Goal: Task Accomplishment & Management: Manage account settings

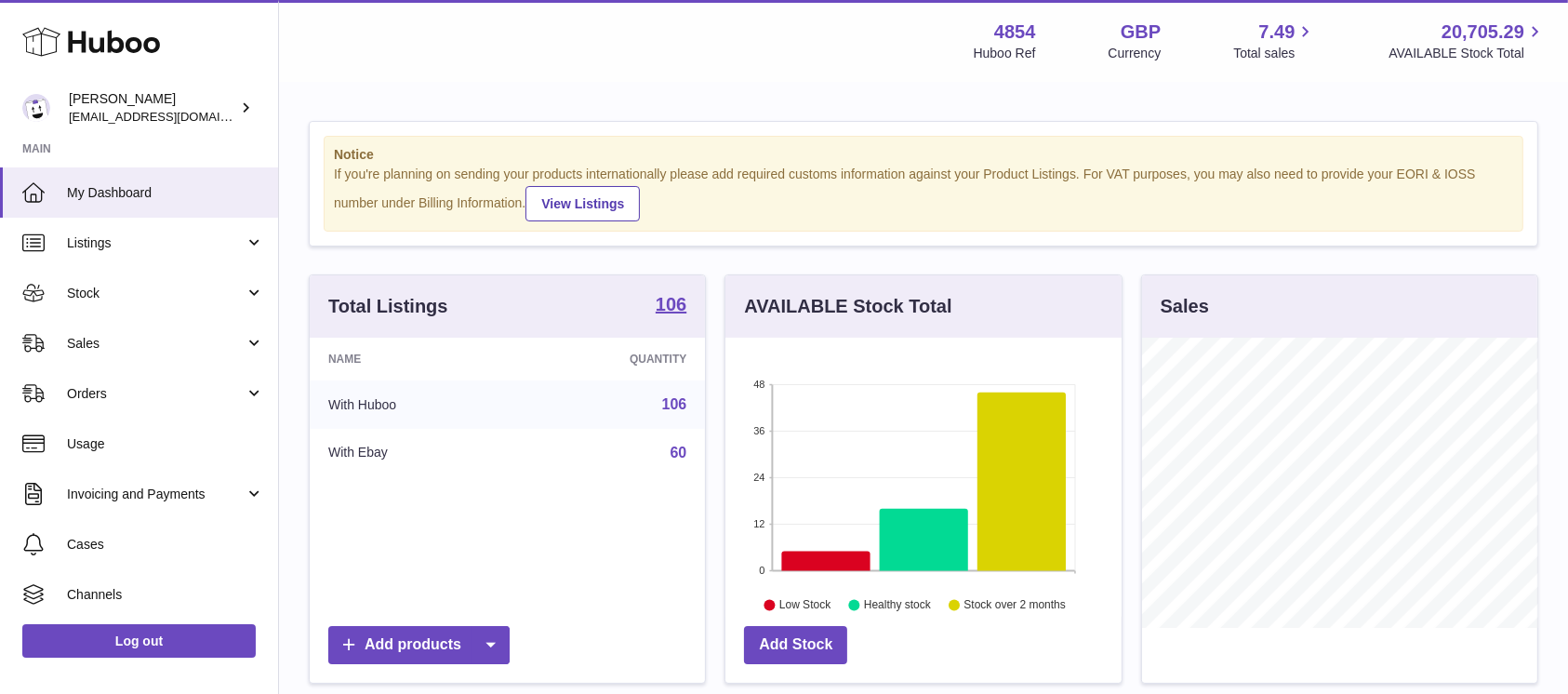
scroll to position [290, 395]
click at [213, 286] on span "Stock" at bounding box center [156, 293] width 178 height 18
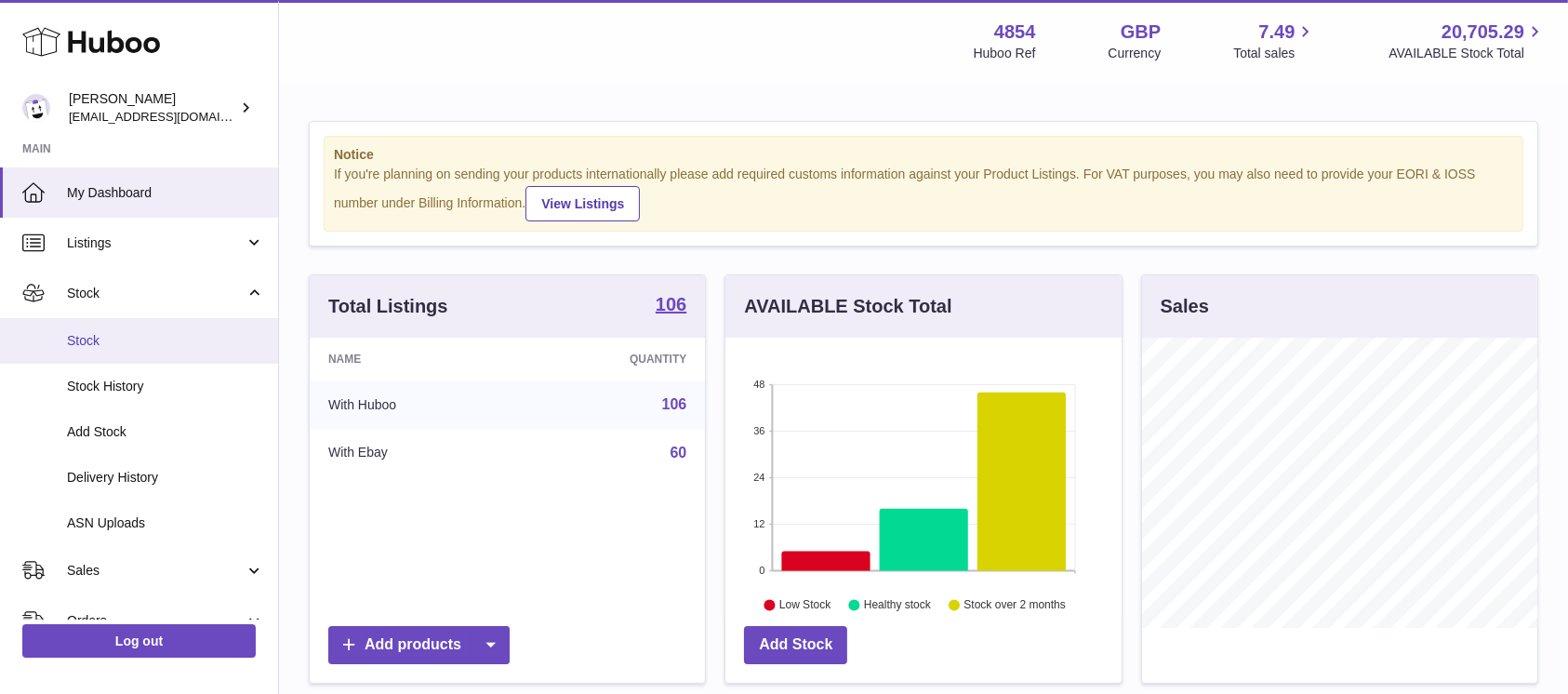
click at [184, 343] on span "Stock" at bounding box center [165, 341] width 198 height 18
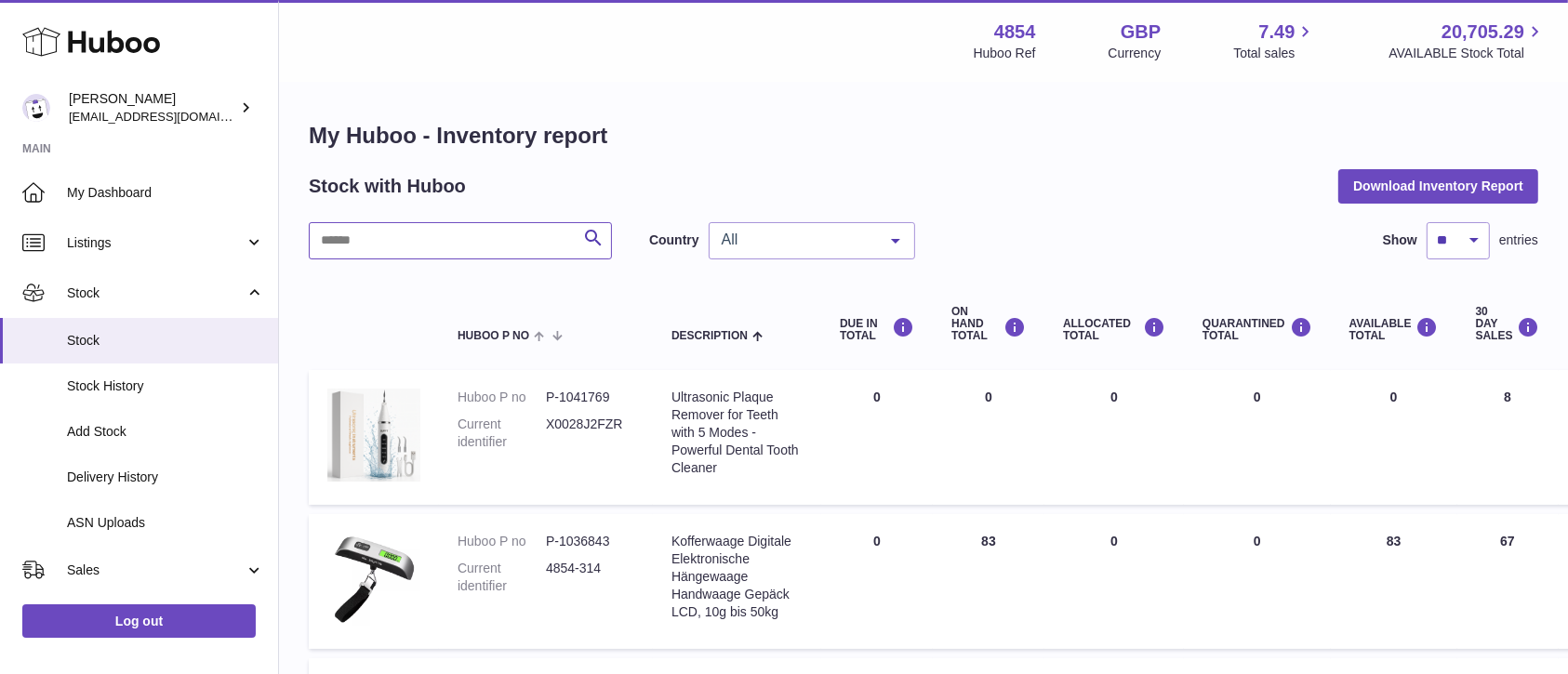
click at [470, 255] on input "text" at bounding box center [460, 241] width 304 height 37
type input "****"
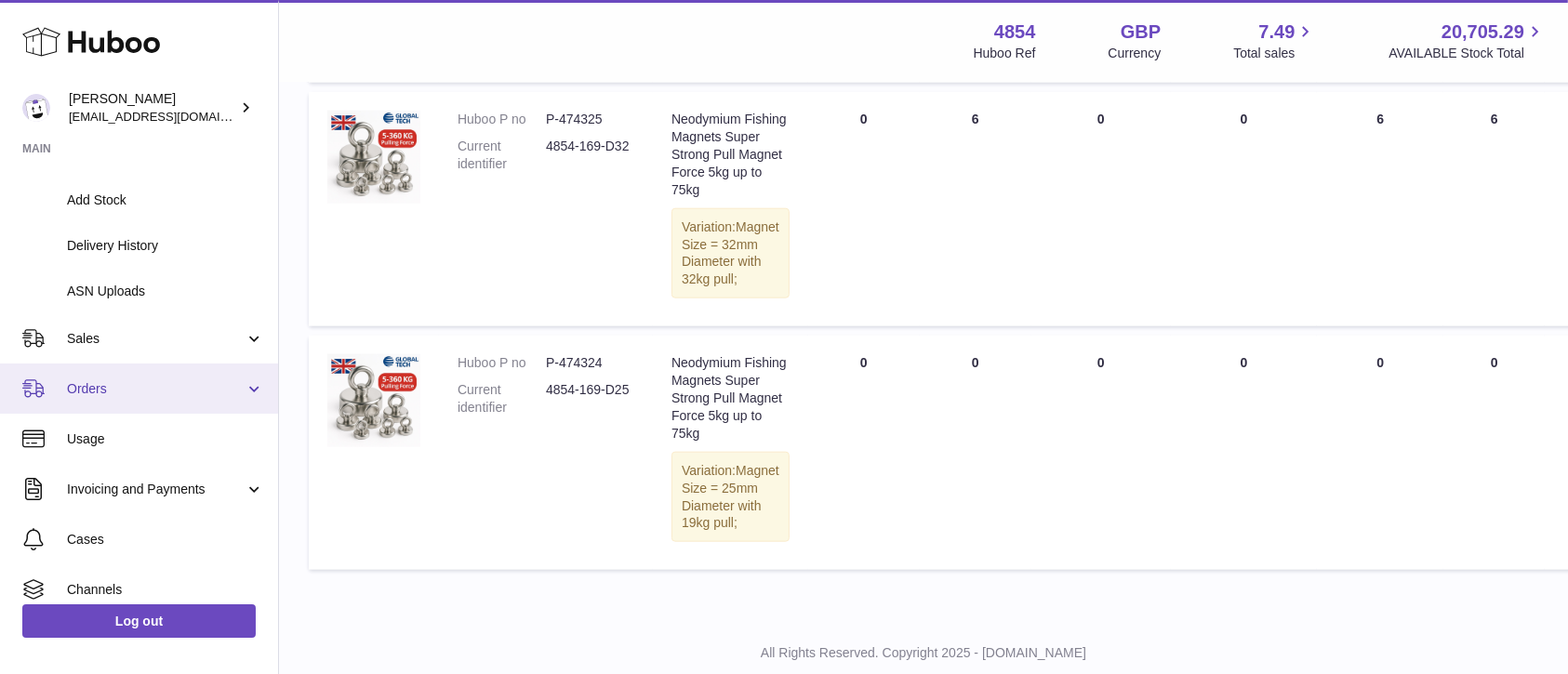
scroll to position [247, 0]
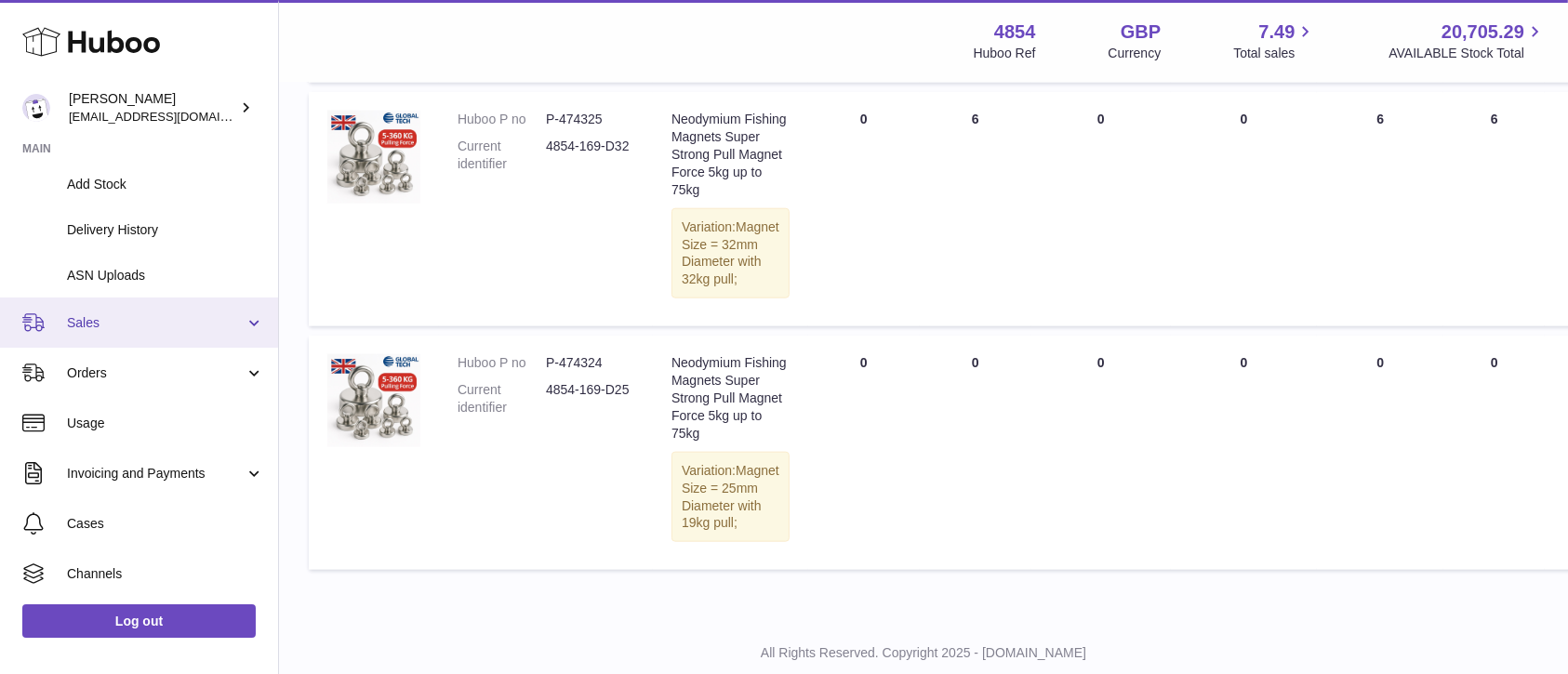
click at [191, 346] on link "Sales" at bounding box center [138, 323] width 278 height 51
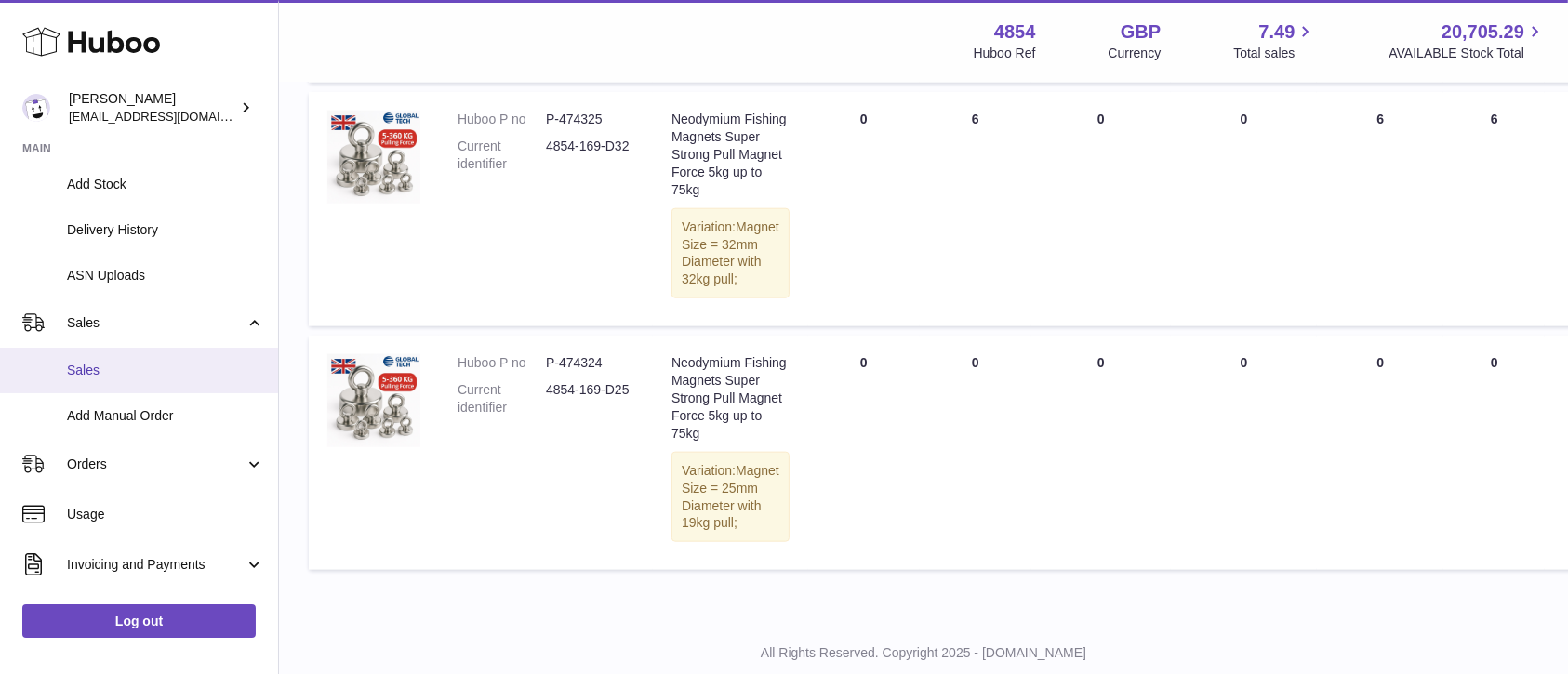
click at [166, 356] on link "Sales" at bounding box center [138, 370] width 278 height 46
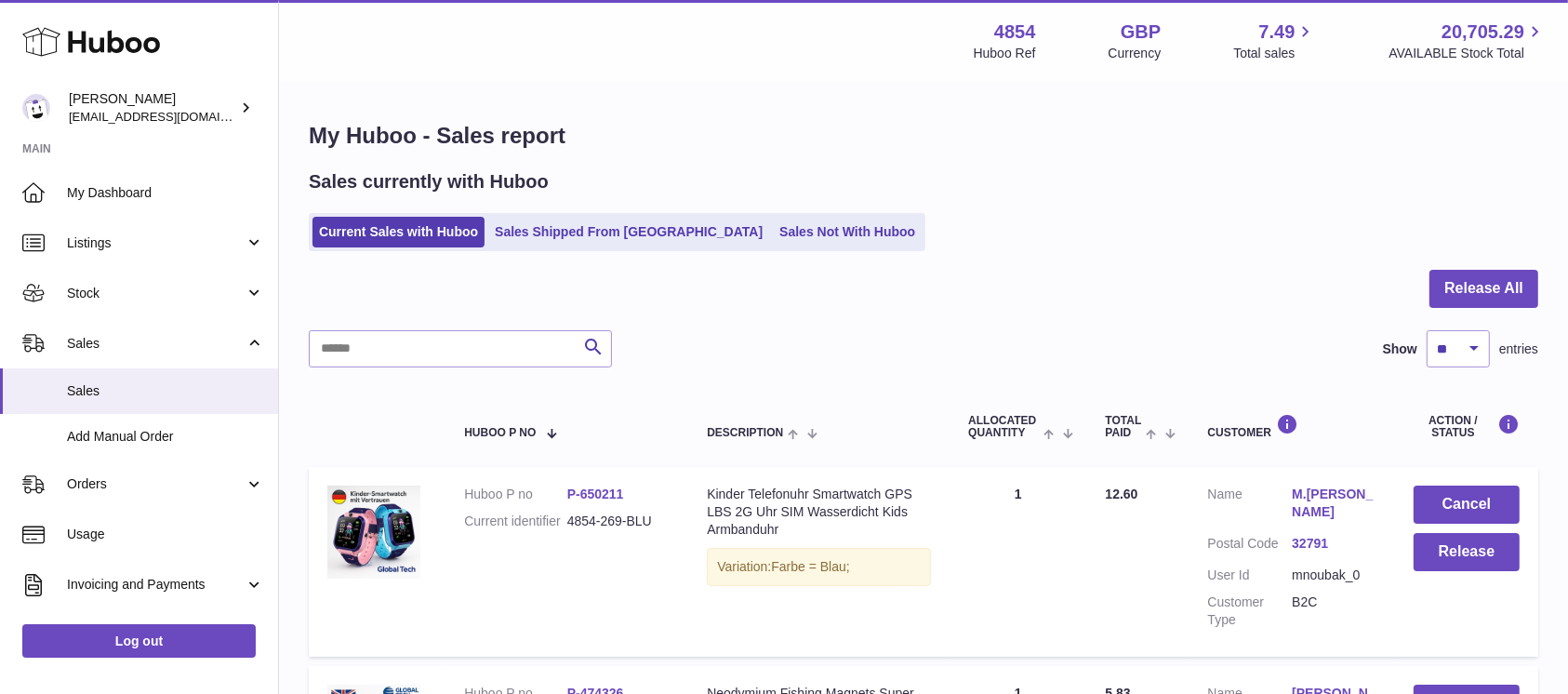
click at [1495, 287] on button "Release All" at bounding box center [1484, 288] width 109 height 38
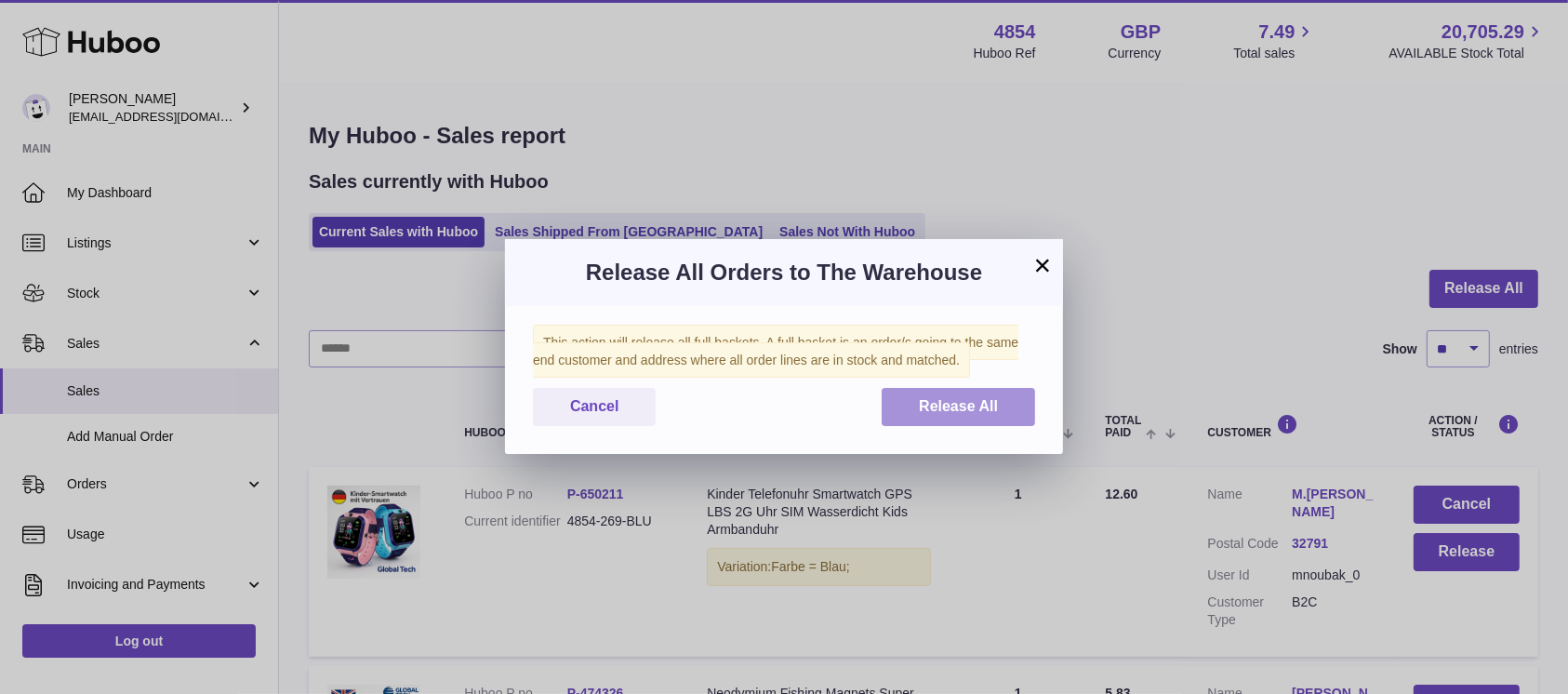
click at [1008, 407] on button "Release All" at bounding box center [958, 407] width 154 height 38
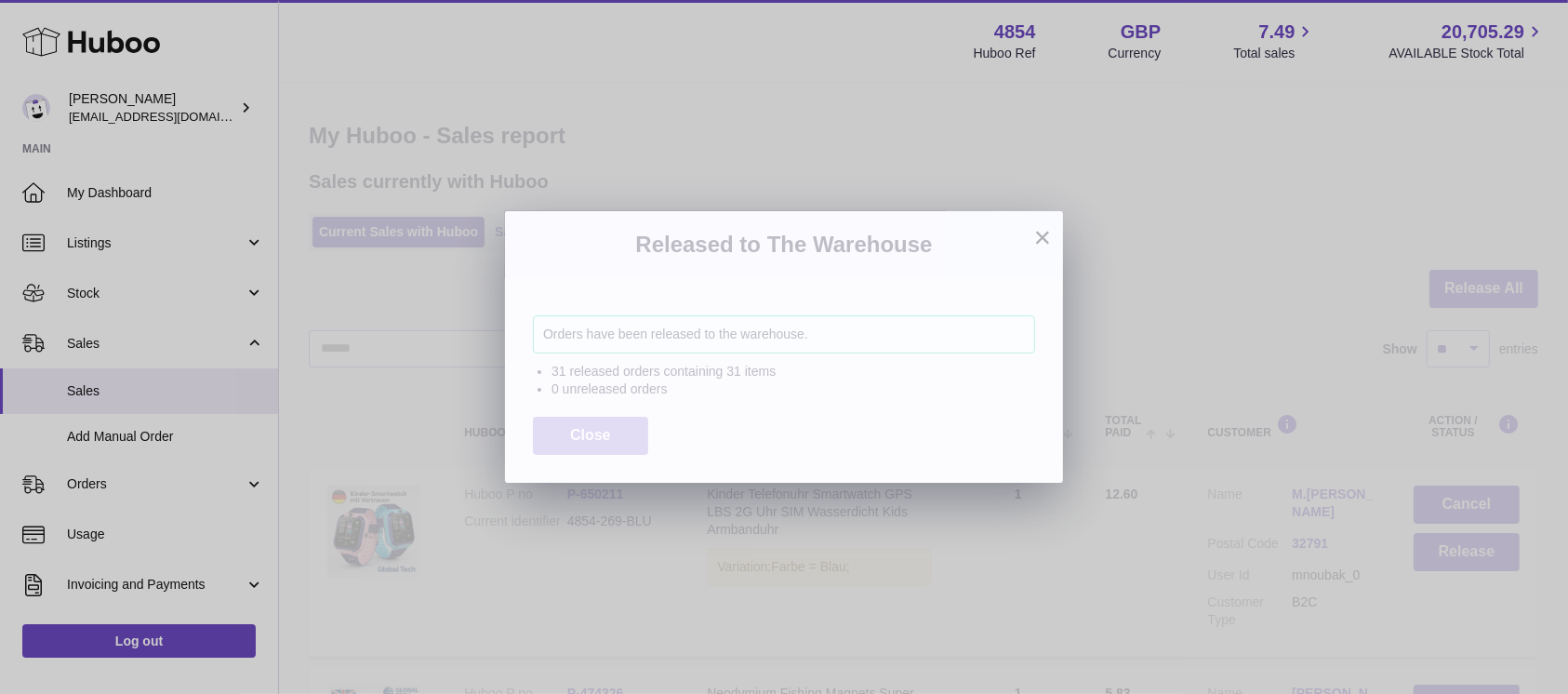
click at [599, 432] on span "Close" at bounding box center [590, 434] width 41 height 16
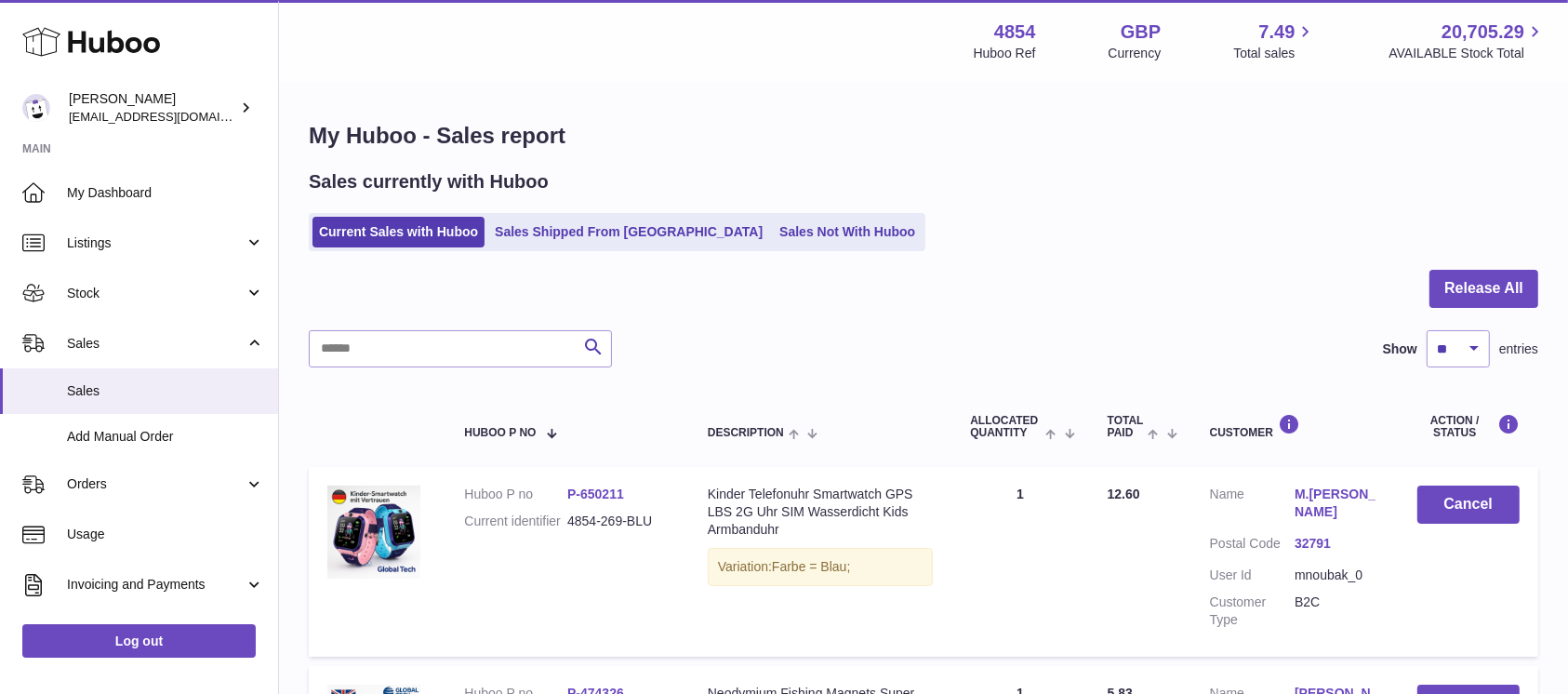
click at [812, 216] on ul "Current Sales with Huboo Sales Shipped From Huboo Sales Not With Huboo" at bounding box center [617, 232] width 617 height 38
click at [784, 229] on link "Sales Not With Huboo" at bounding box center [847, 232] width 149 height 31
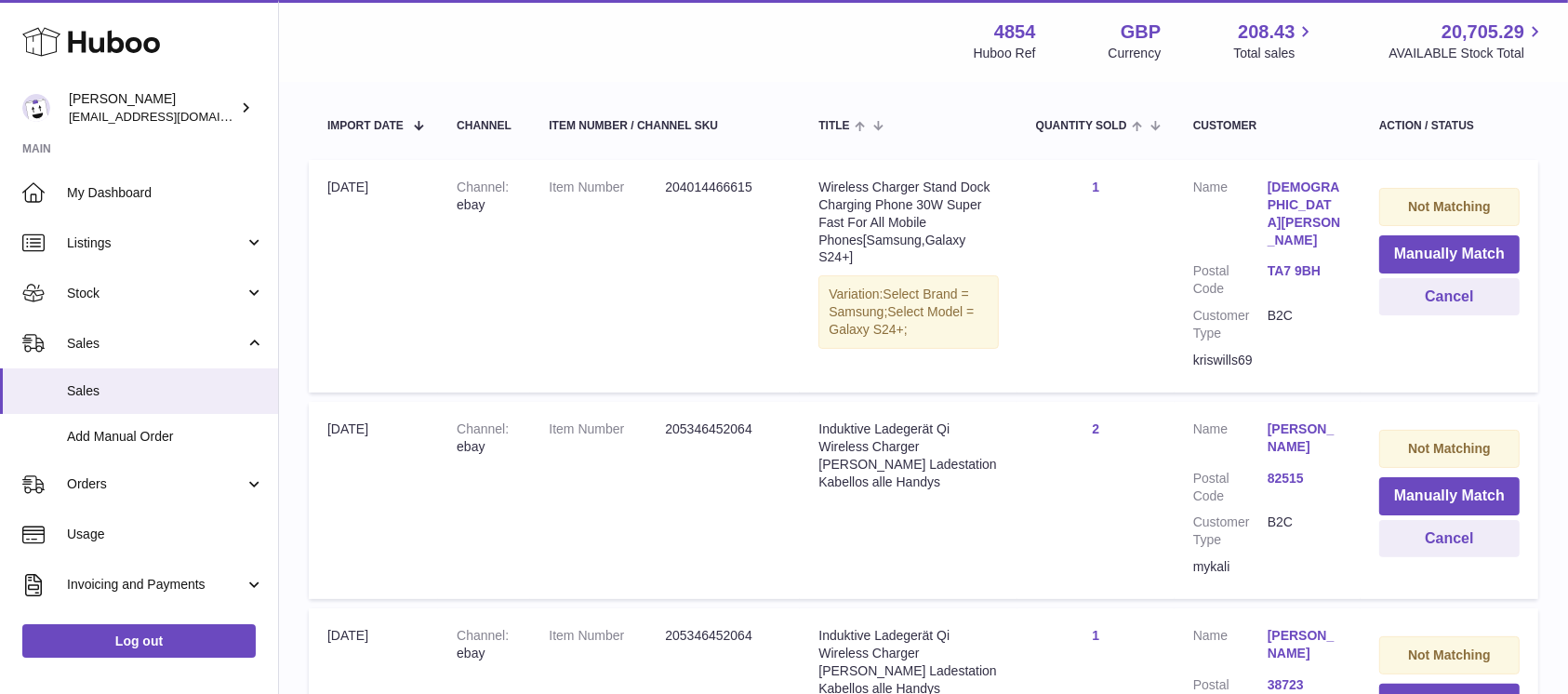
scroll to position [124, 0]
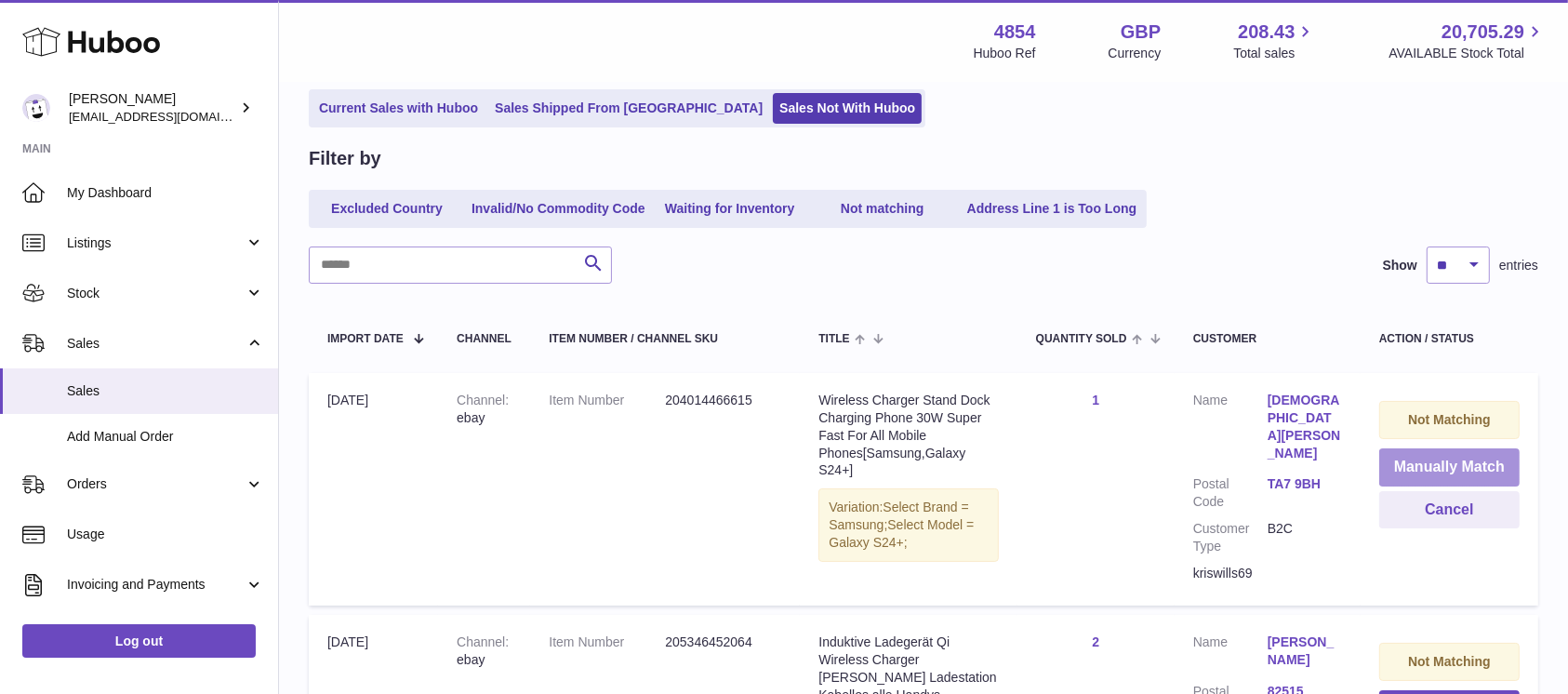
click at [1414, 458] on button "Manually Match" at bounding box center [1450, 467] width 140 height 38
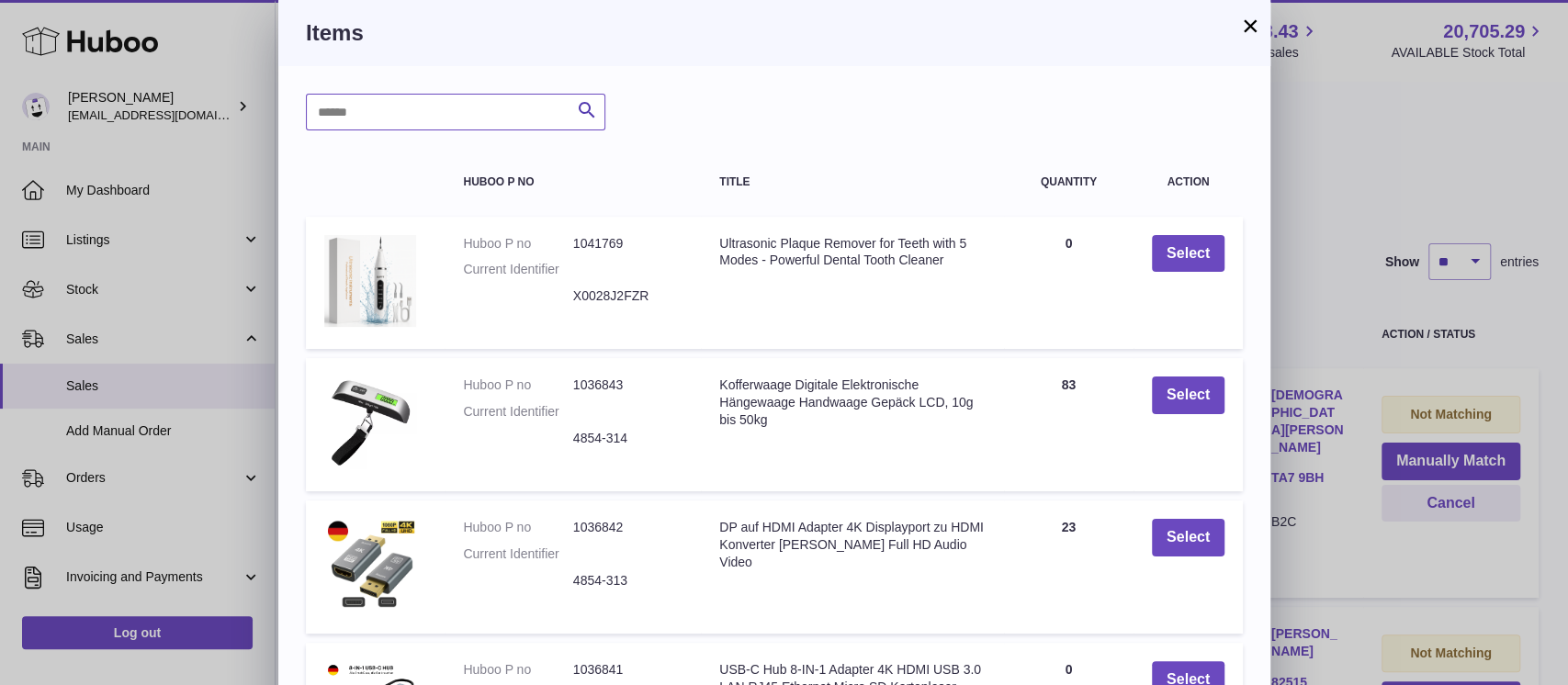
click at [375, 114] on input "text" at bounding box center [455, 111] width 300 height 37
type input "*****"
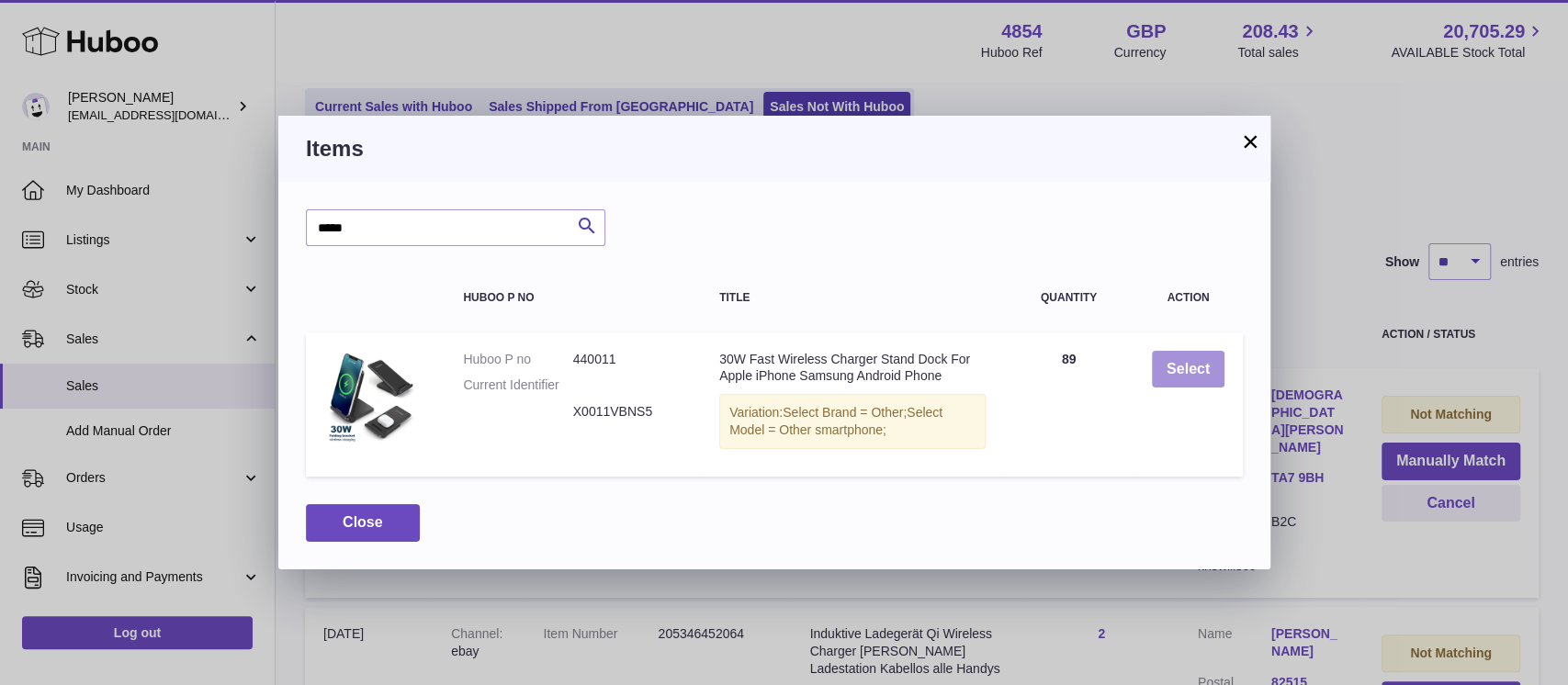
click at [1177, 371] on button "Select" at bounding box center [1187, 369] width 73 height 38
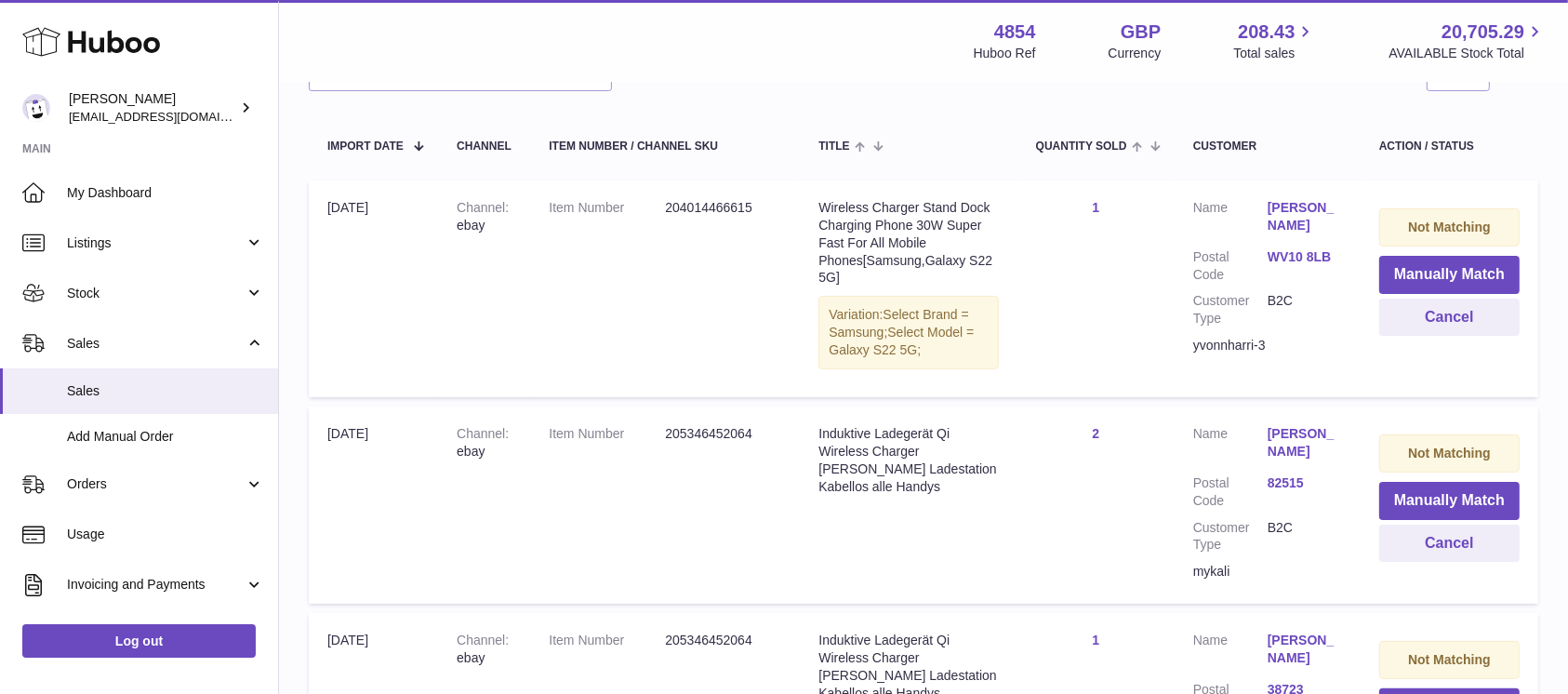
scroll to position [372, 0]
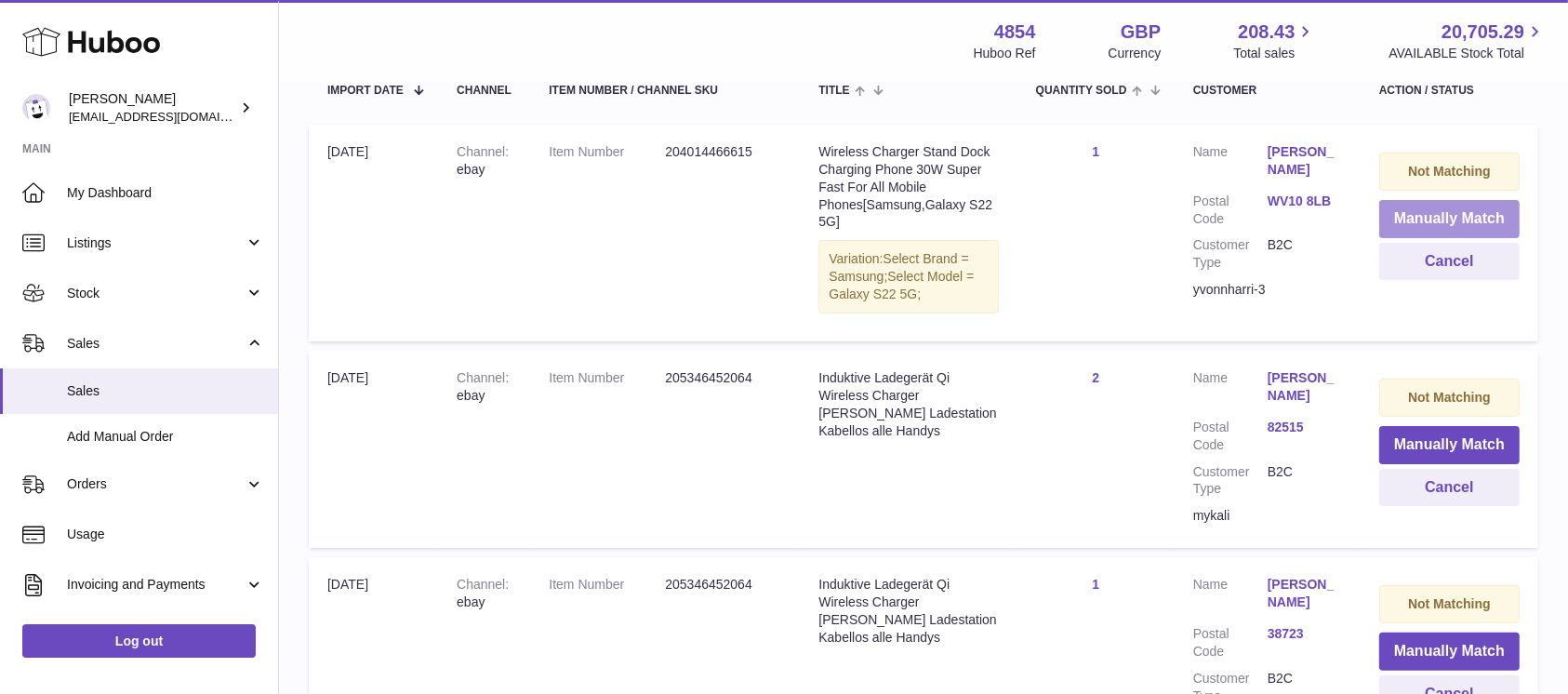
click at [1452, 210] on button "Manually Match" at bounding box center [1450, 219] width 140 height 38
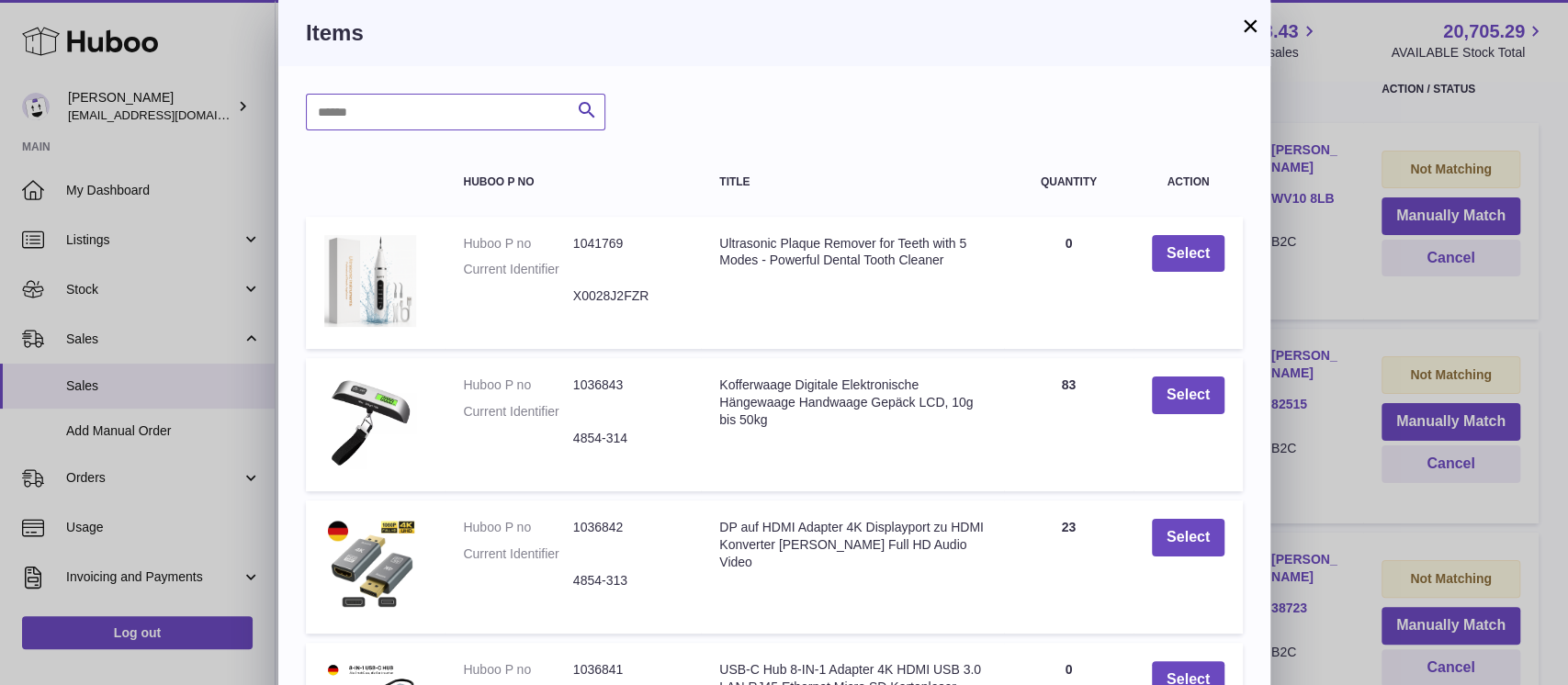
click at [469, 118] on input "text" at bounding box center [455, 111] width 300 height 37
type input "*****"
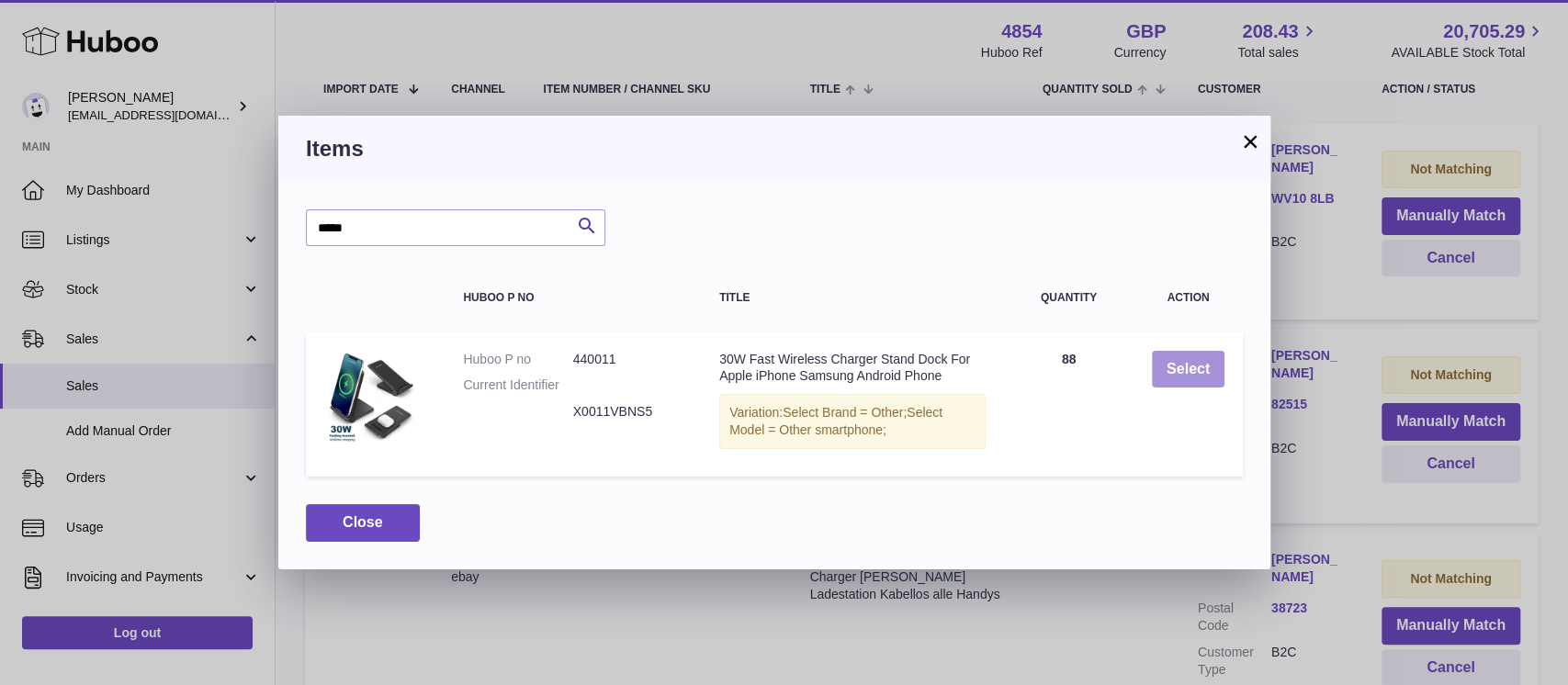
click at [1162, 354] on button "Select" at bounding box center [1187, 369] width 73 height 38
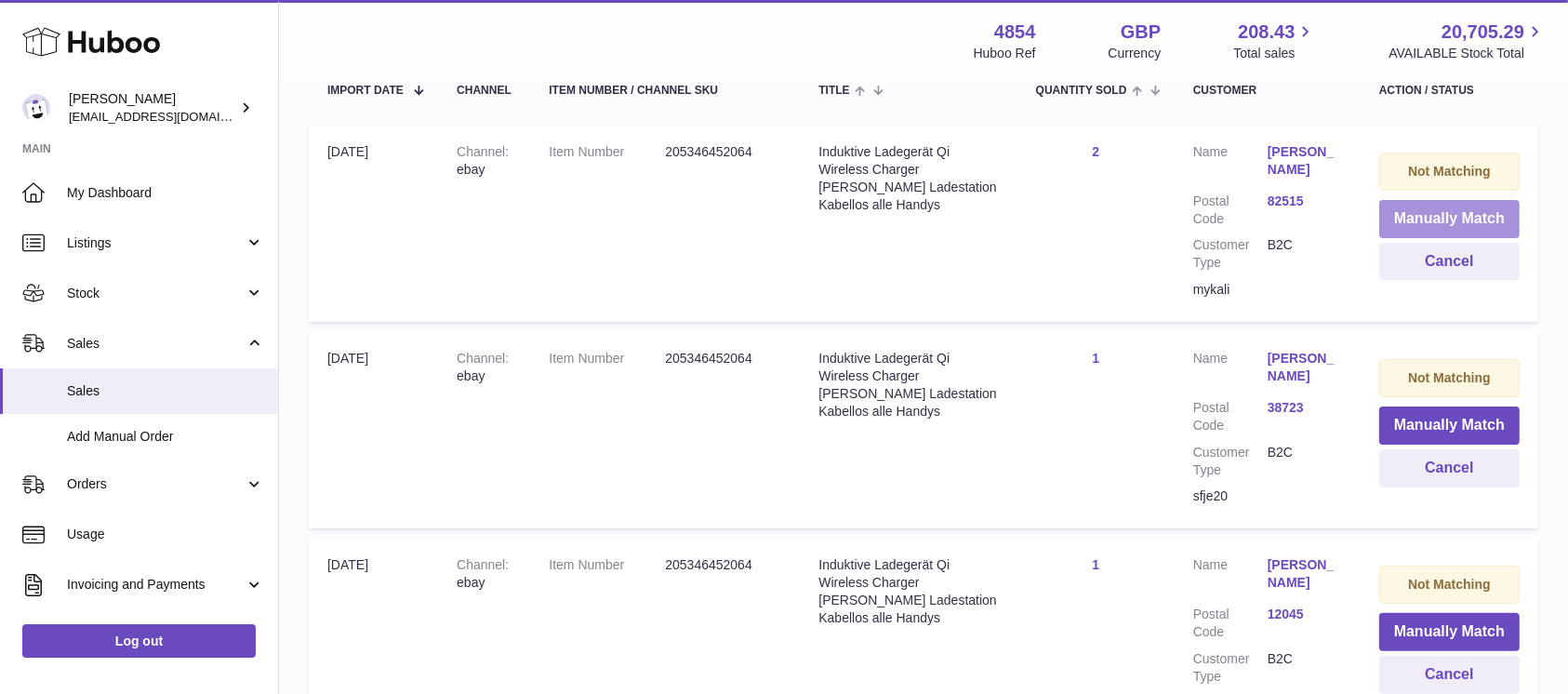
click at [1417, 220] on button "Manually Match" at bounding box center [1450, 219] width 140 height 38
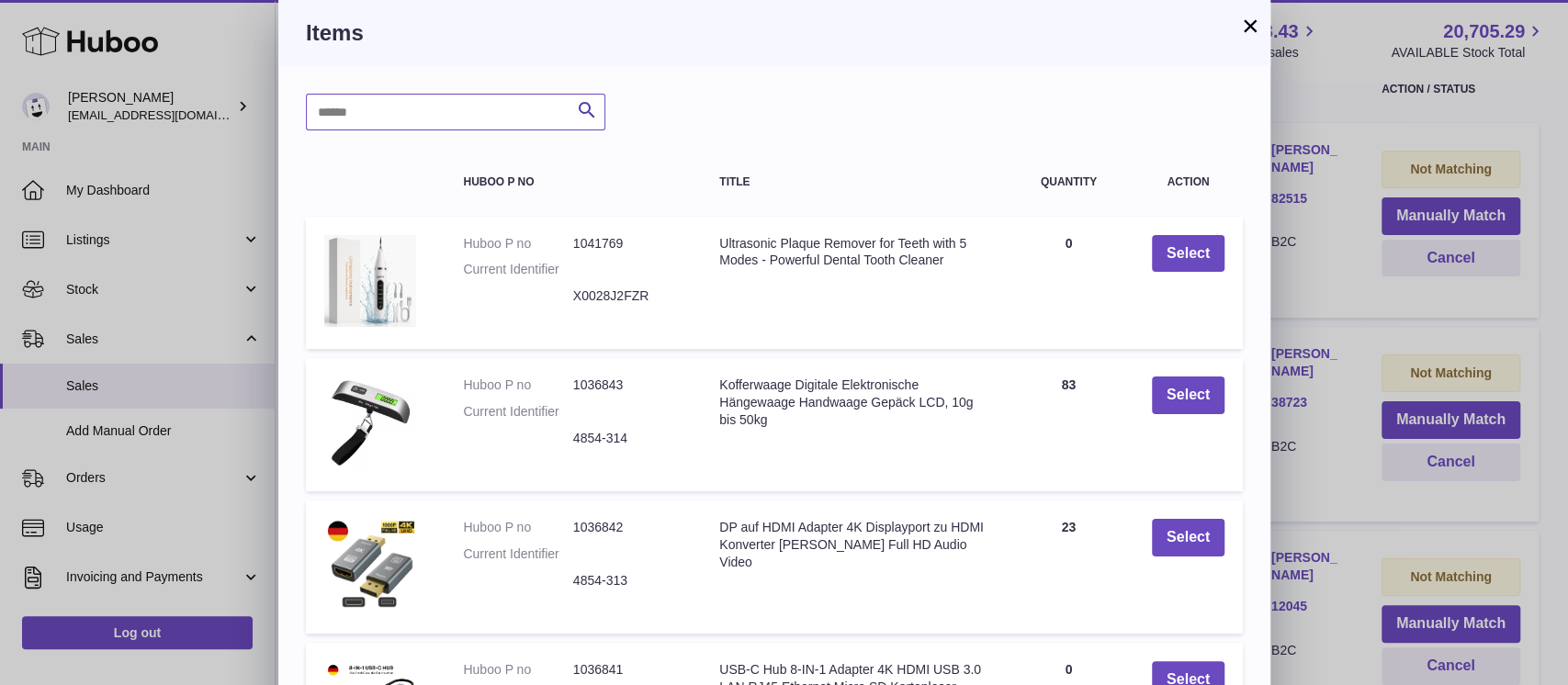
click at [374, 117] on input "text" at bounding box center [455, 111] width 300 height 37
type input "*****"
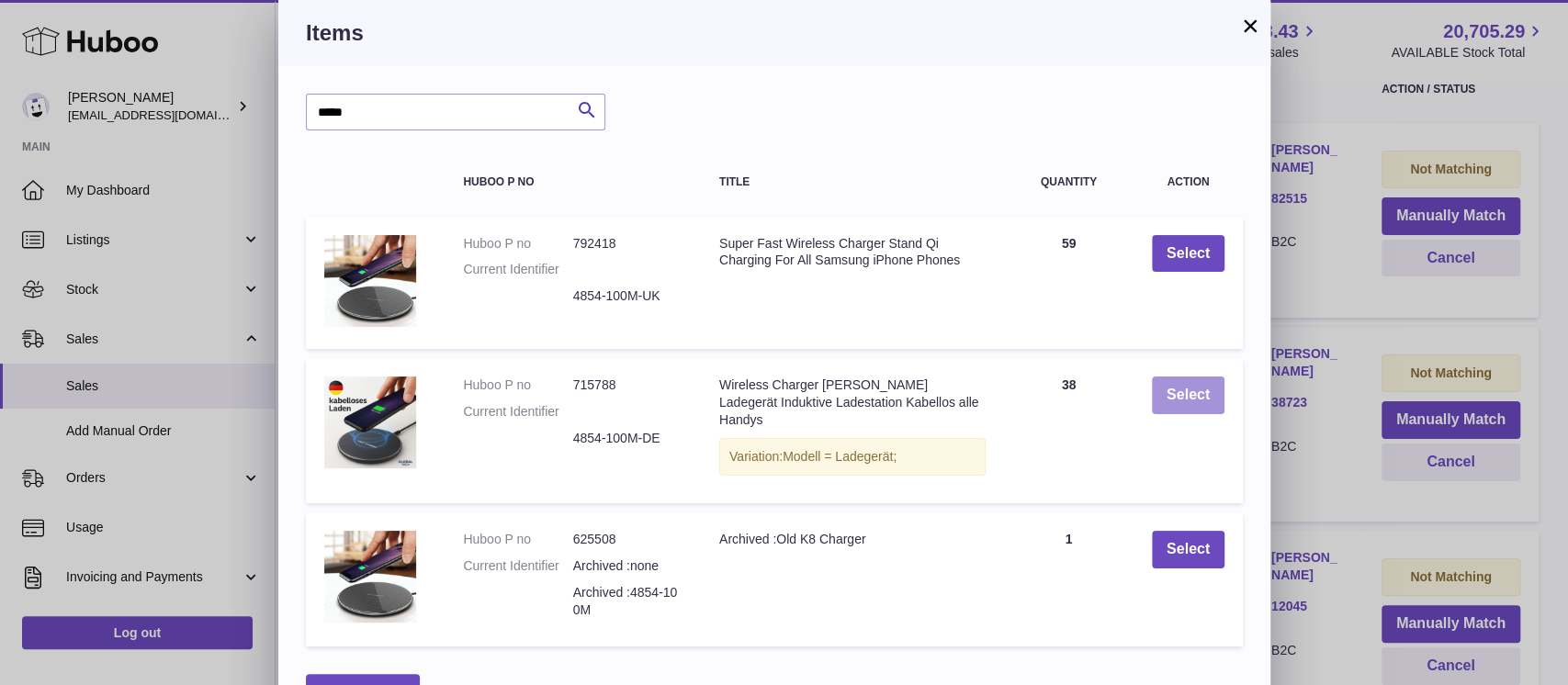
click at [1196, 399] on button "Select" at bounding box center [1187, 395] width 73 height 38
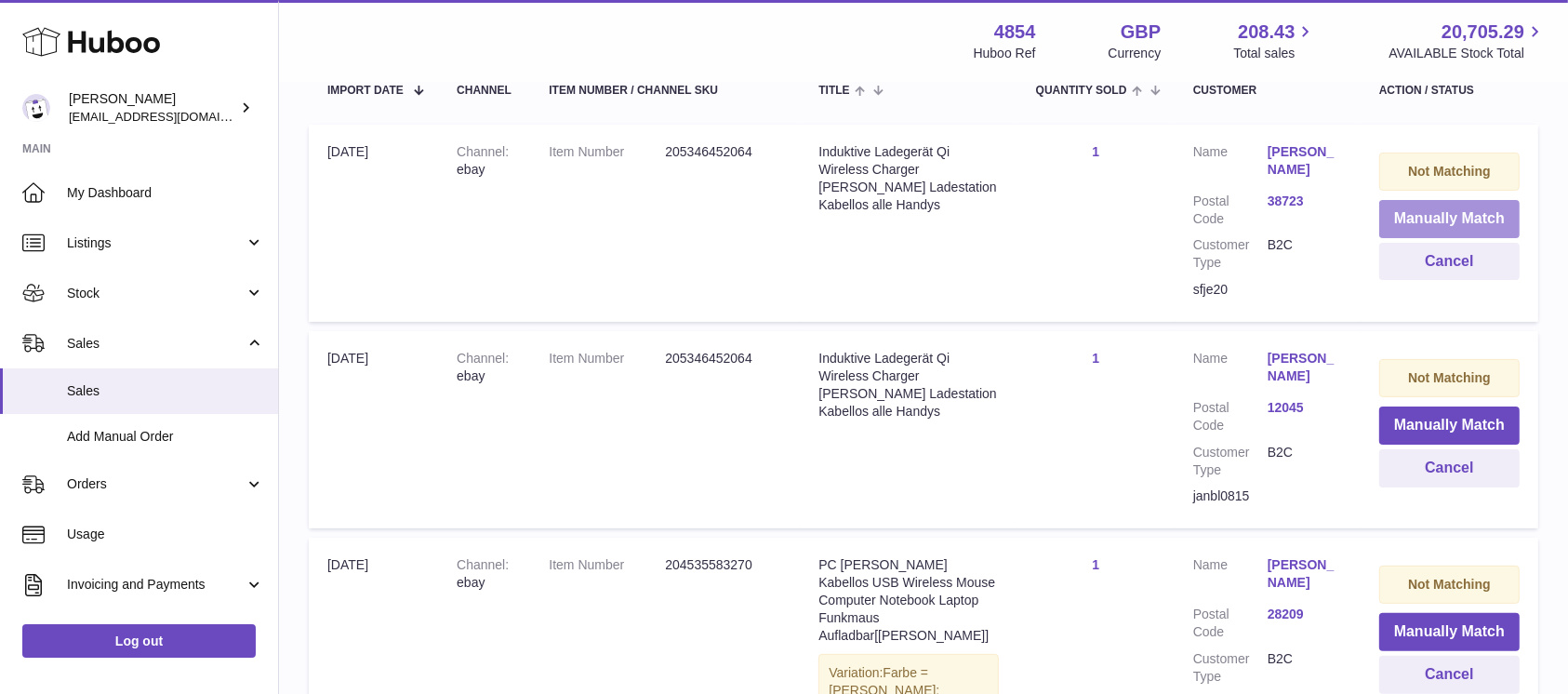
click at [1426, 217] on button "Manually Match" at bounding box center [1450, 219] width 140 height 38
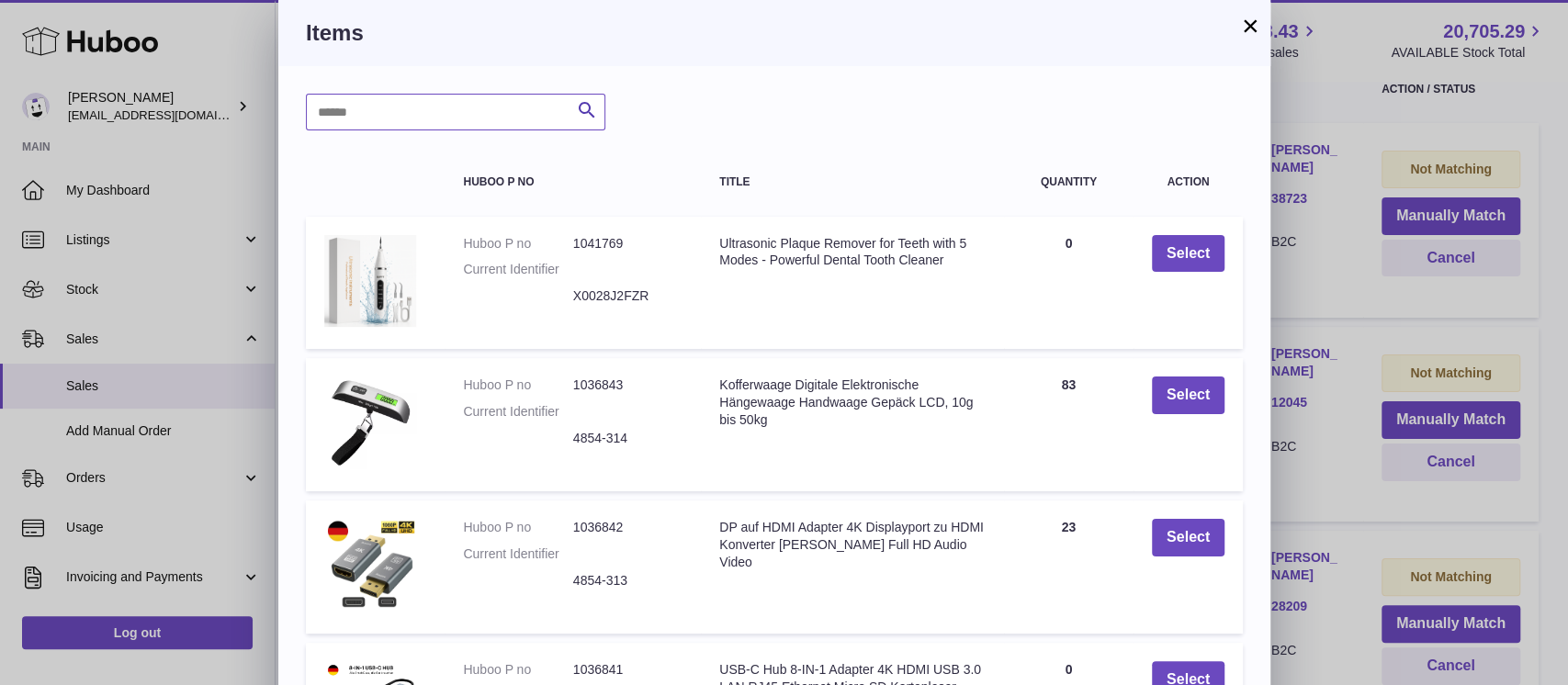
click at [438, 111] on input "text" at bounding box center [455, 111] width 300 height 37
type input "*****"
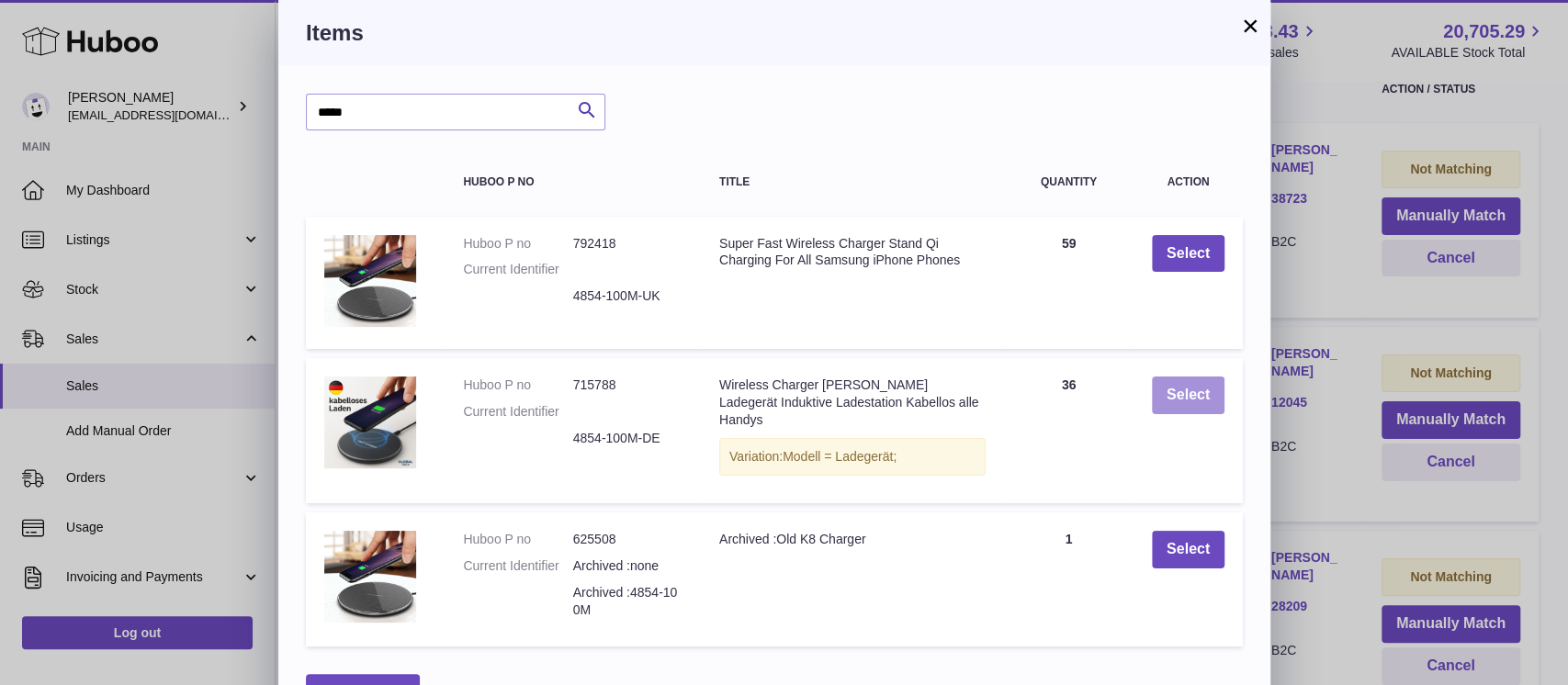
click at [1202, 406] on button "Select" at bounding box center [1187, 395] width 73 height 38
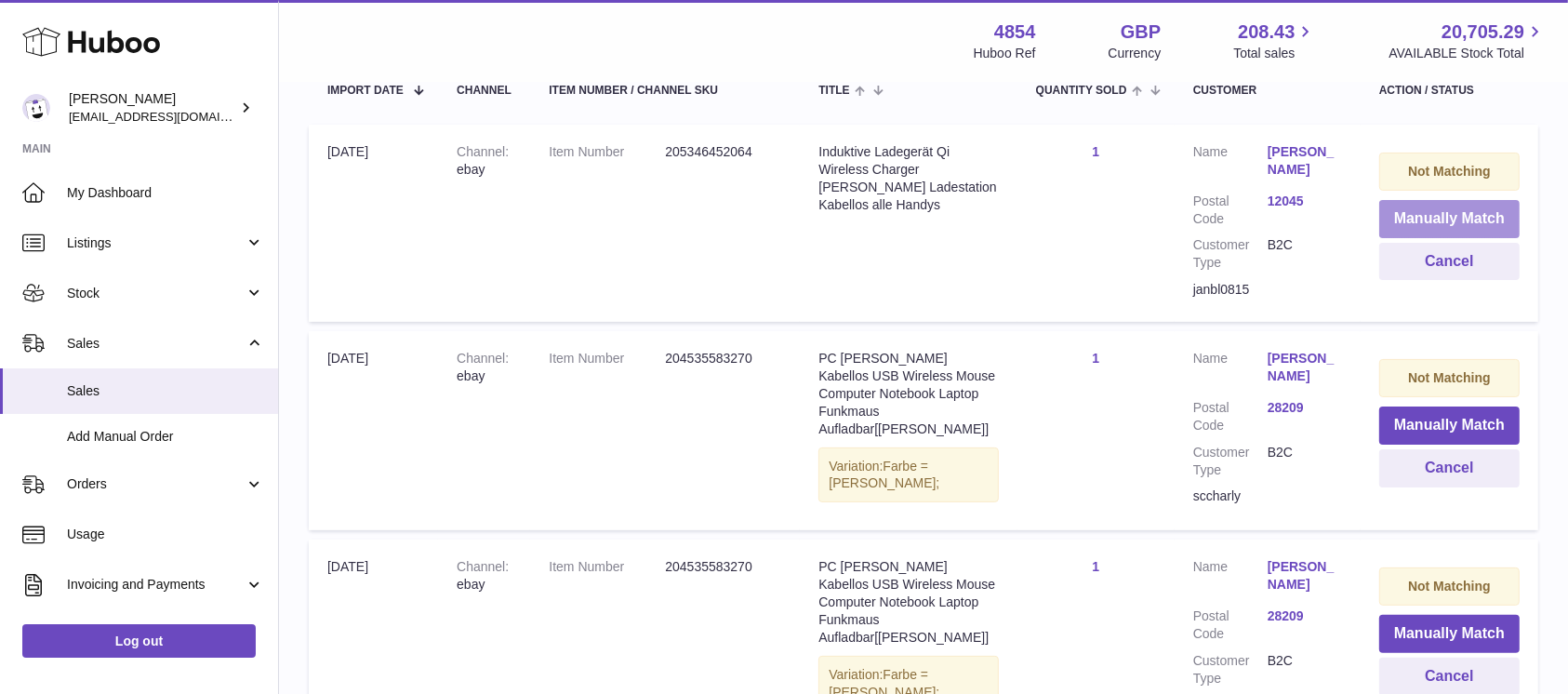
click at [1416, 214] on button "Manually Match" at bounding box center [1450, 219] width 140 height 38
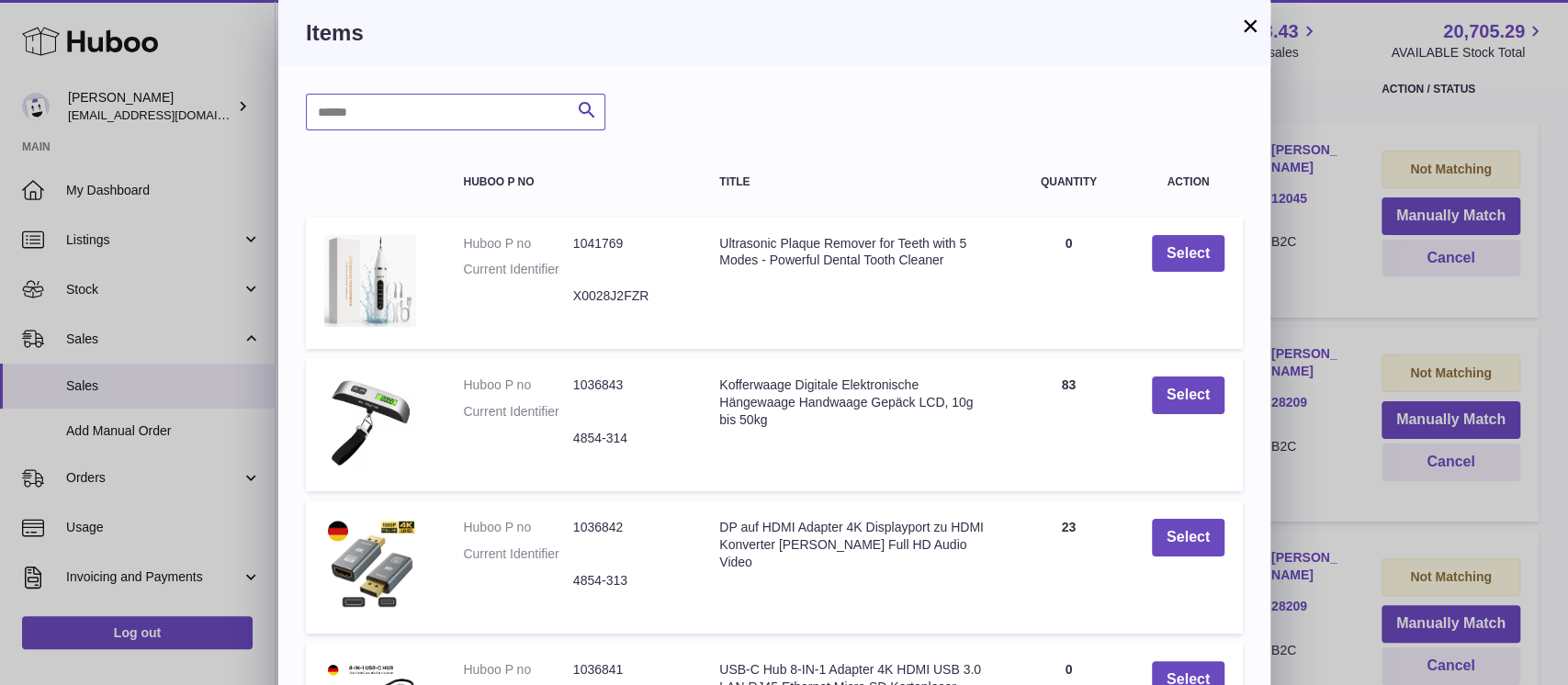
click at [500, 96] on input "text" at bounding box center [455, 111] width 300 height 37
type input "*****"
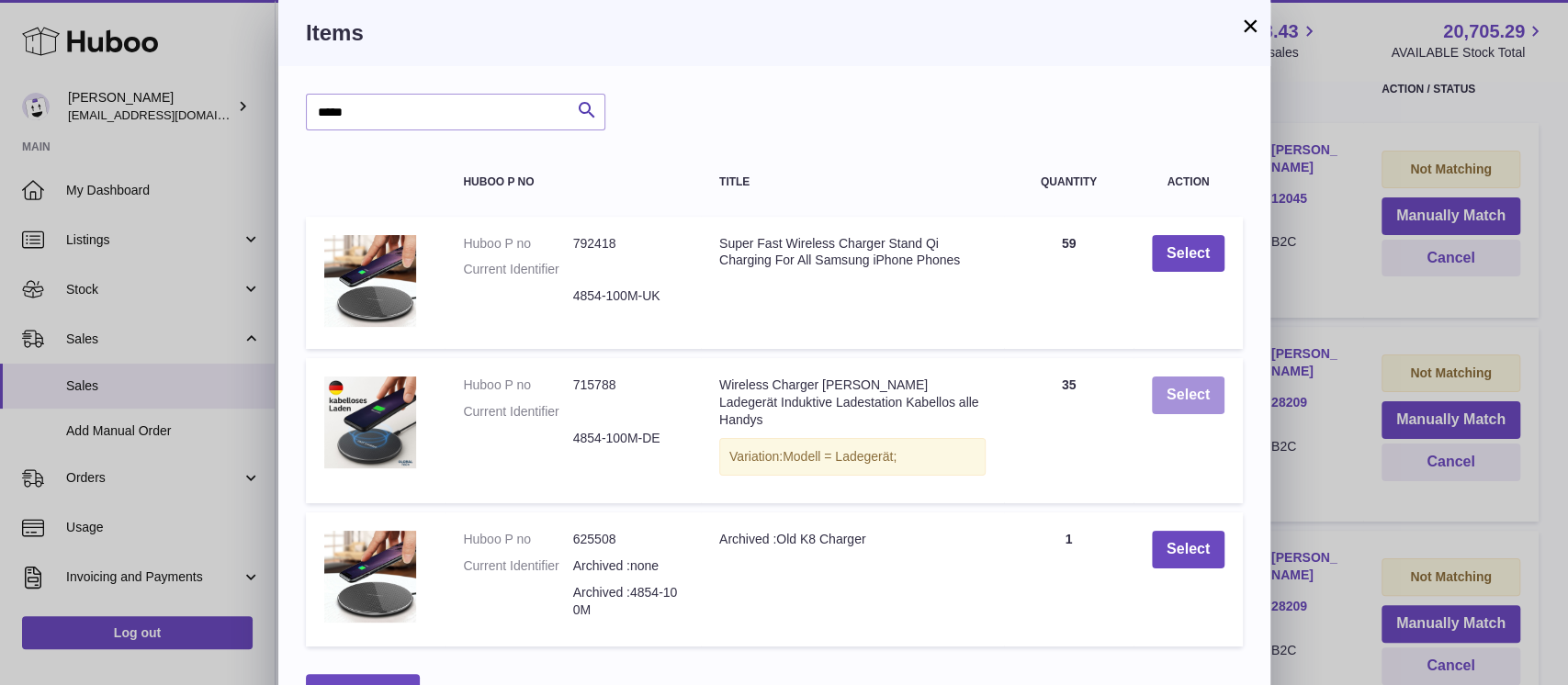
click at [1165, 393] on button "Select" at bounding box center [1187, 395] width 73 height 38
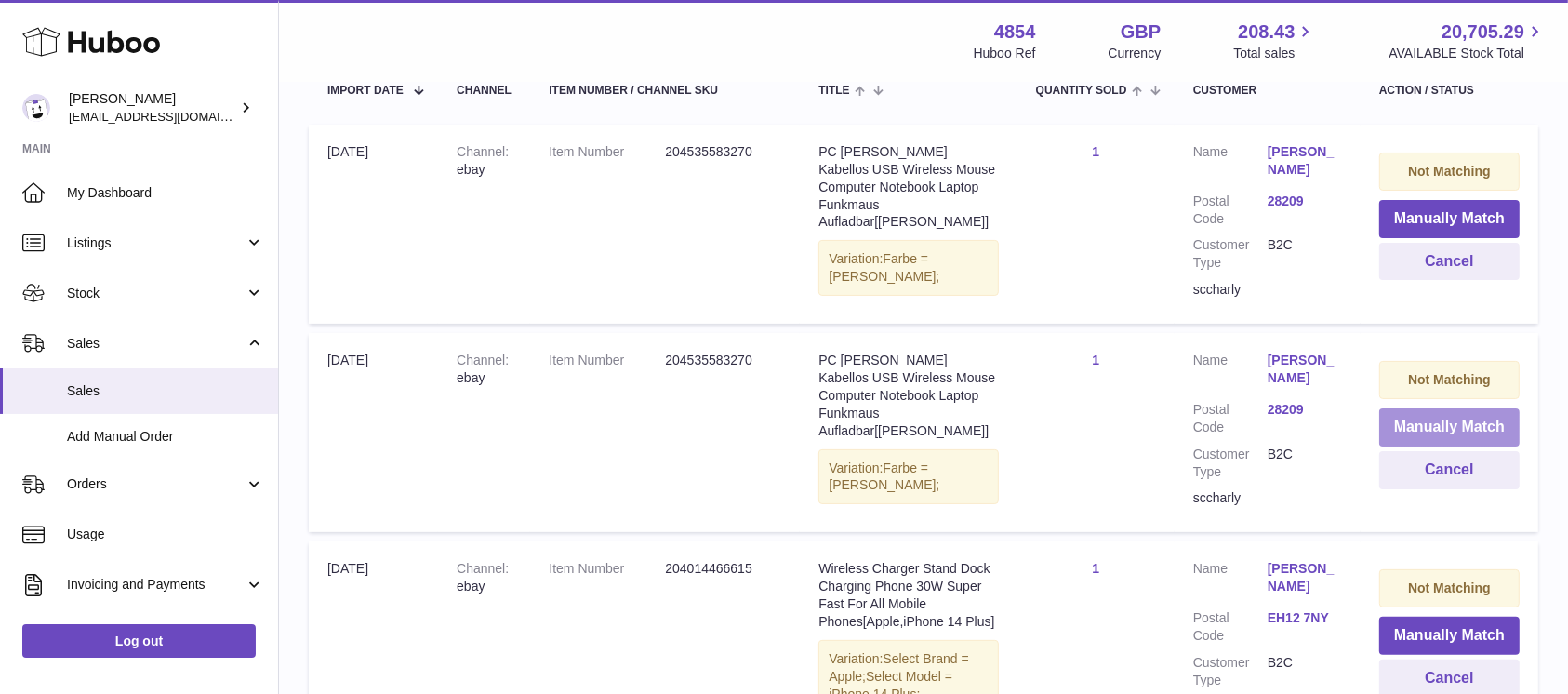
click at [1436, 412] on button "Manually Match" at bounding box center [1450, 428] width 140 height 38
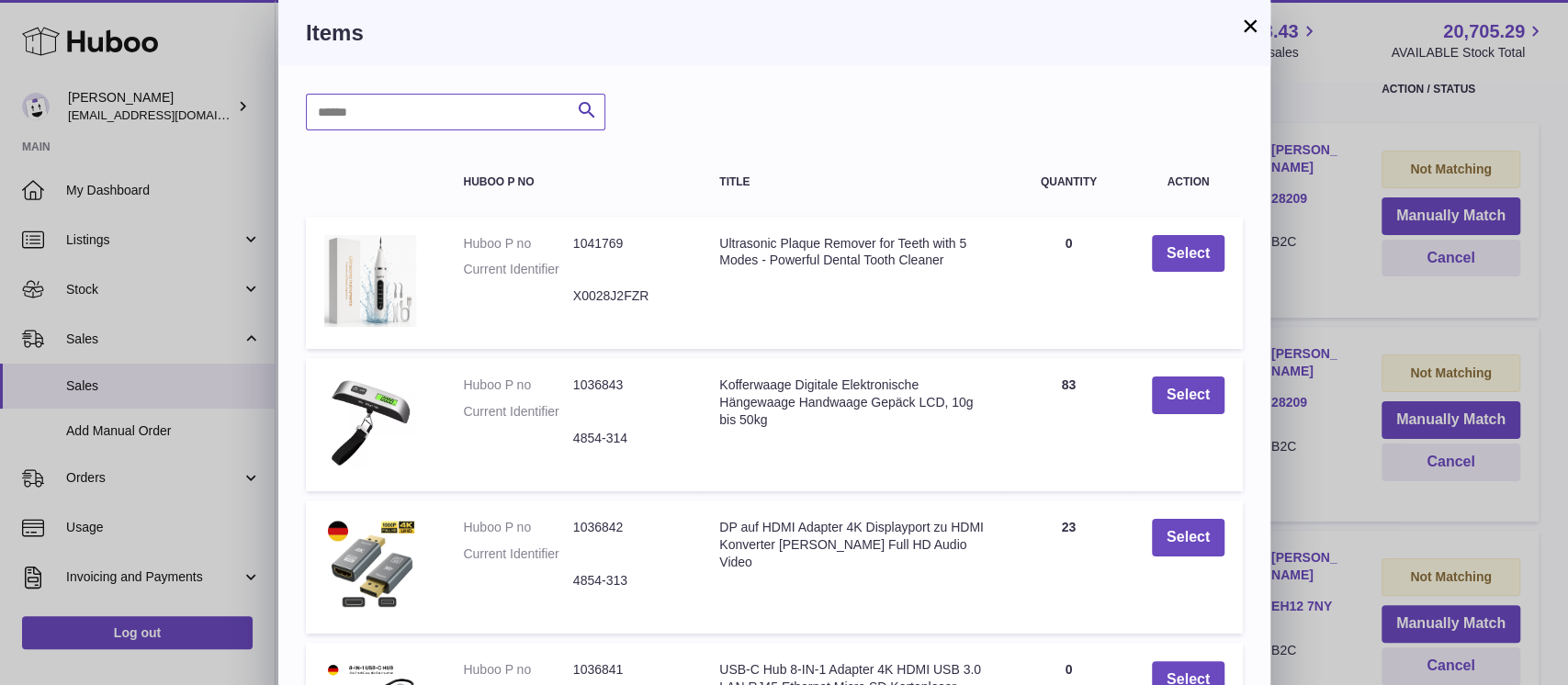
click at [463, 117] on input "text" at bounding box center [455, 111] width 300 height 37
type input "*****"
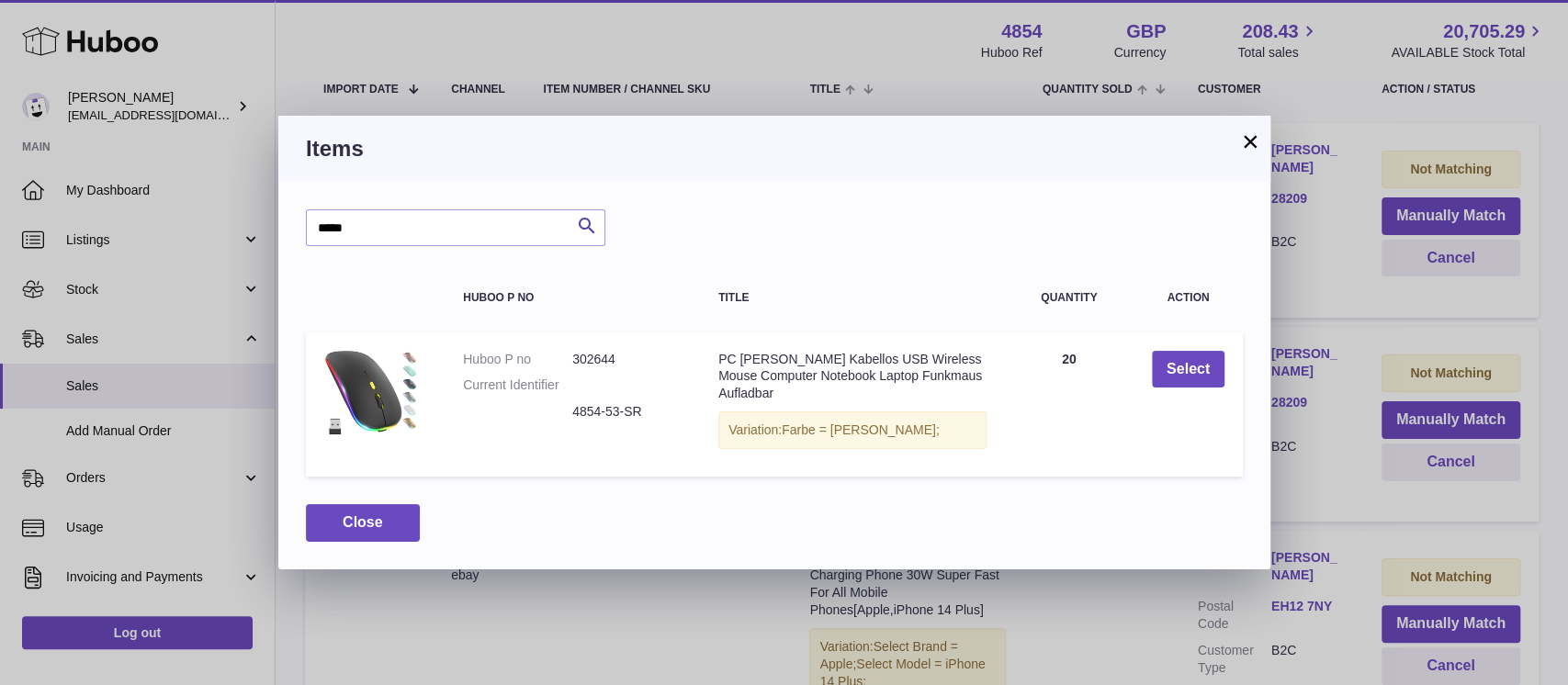
click at [1141, 382] on td "Select" at bounding box center [1188, 405] width 109 height 145
click at [1171, 374] on button "Select" at bounding box center [1187, 369] width 73 height 38
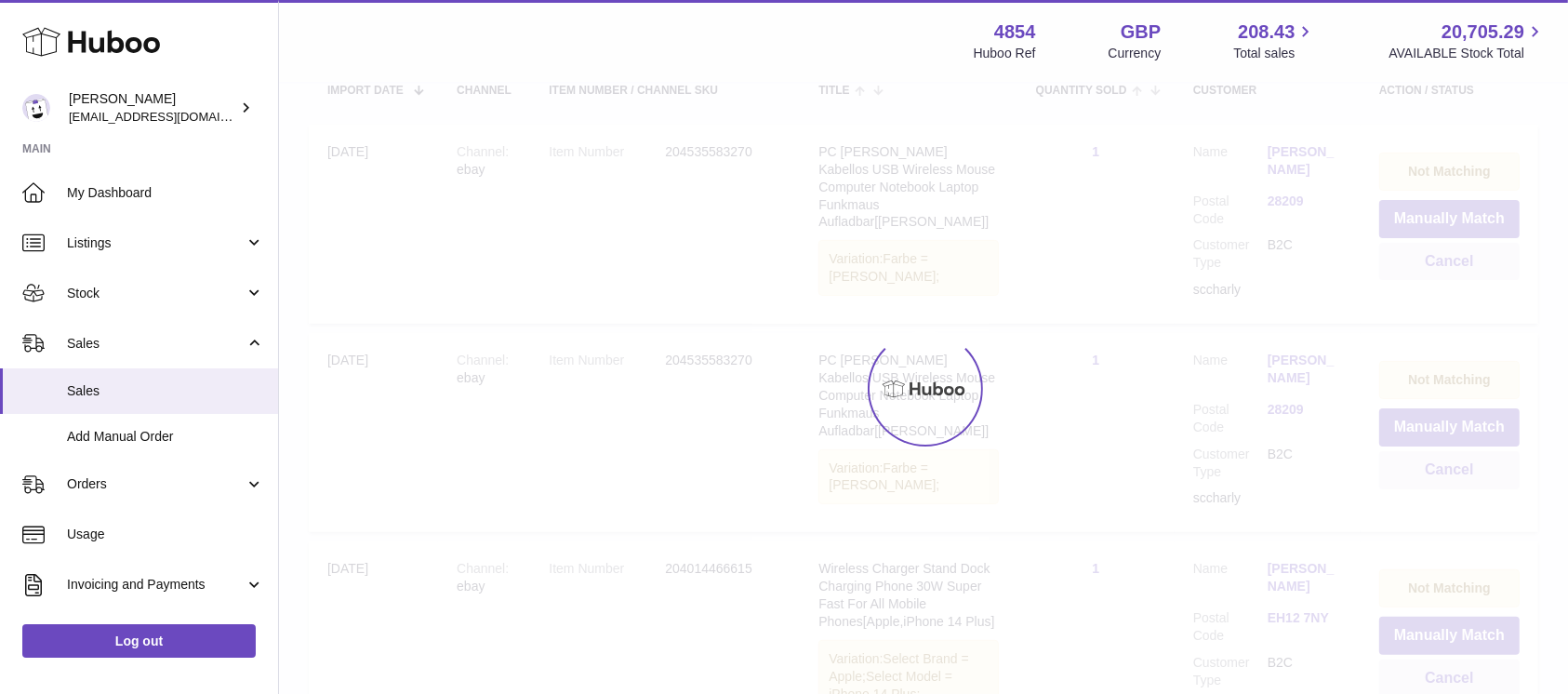
scroll to position [364, 0]
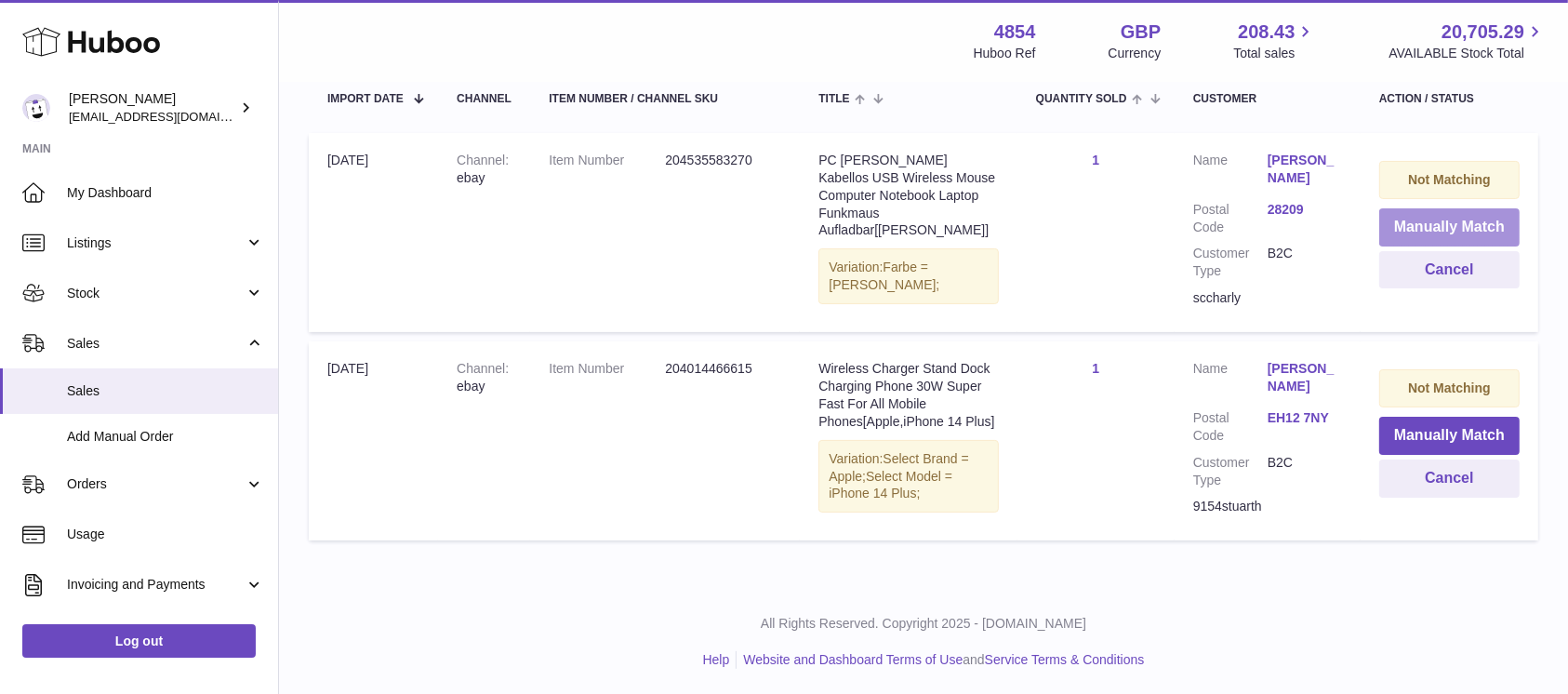
click at [1429, 225] on button "Manually Match" at bounding box center [1450, 227] width 140 height 38
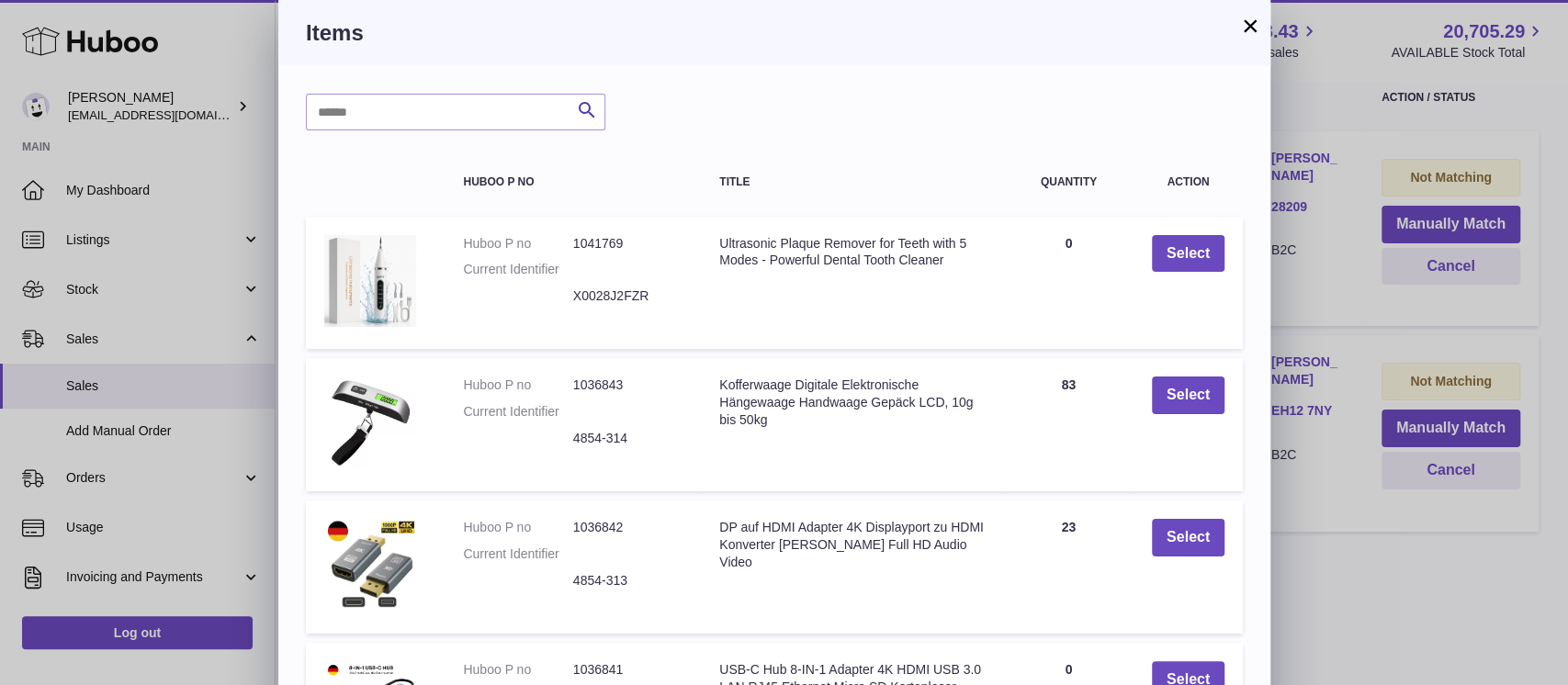
click at [460, 89] on div "Search Huboo P no Title Quantity Action Huboo P no 1041769 Current Identifier X…" at bounding box center [774, 554] width 992 height 976
click at [436, 119] on input "text" at bounding box center [455, 111] width 300 height 37
type input "*****"
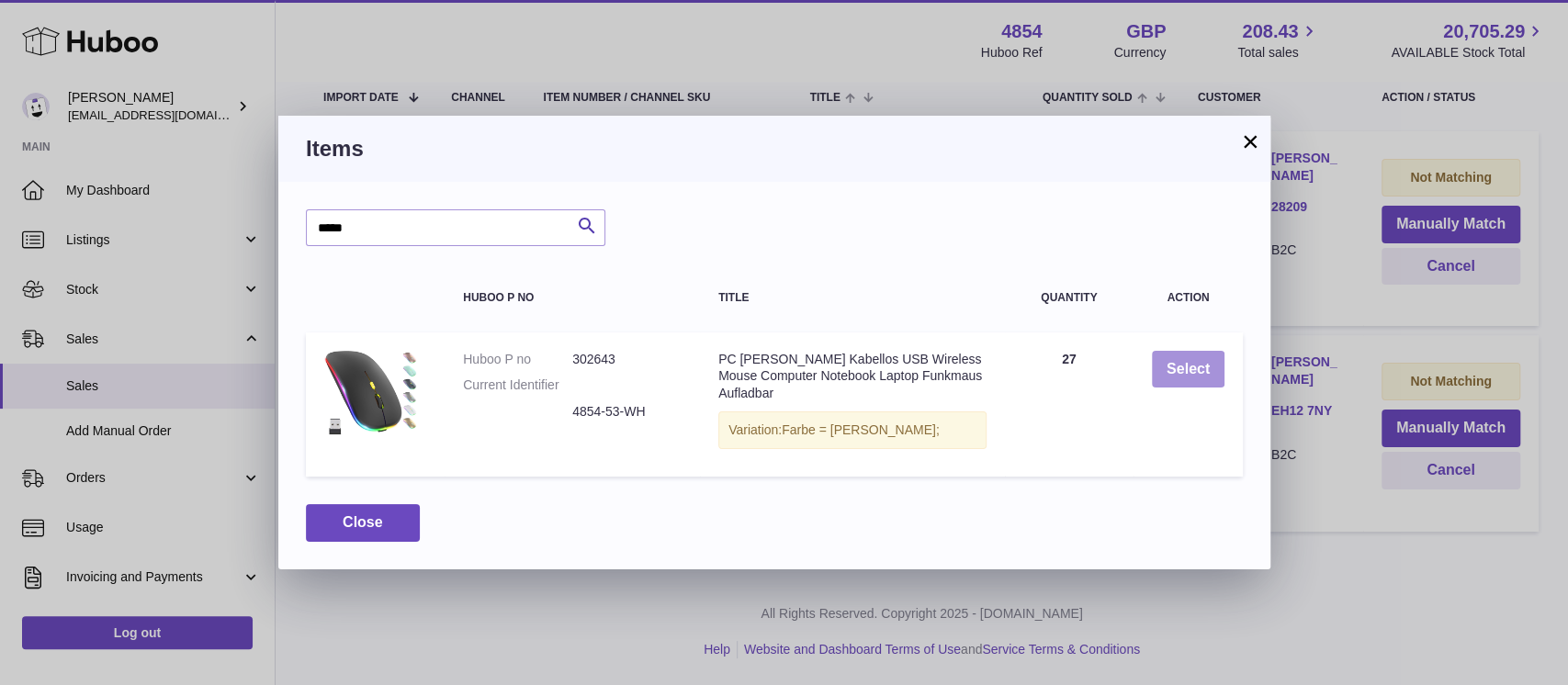
click at [1164, 371] on button "Select" at bounding box center [1187, 369] width 73 height 38
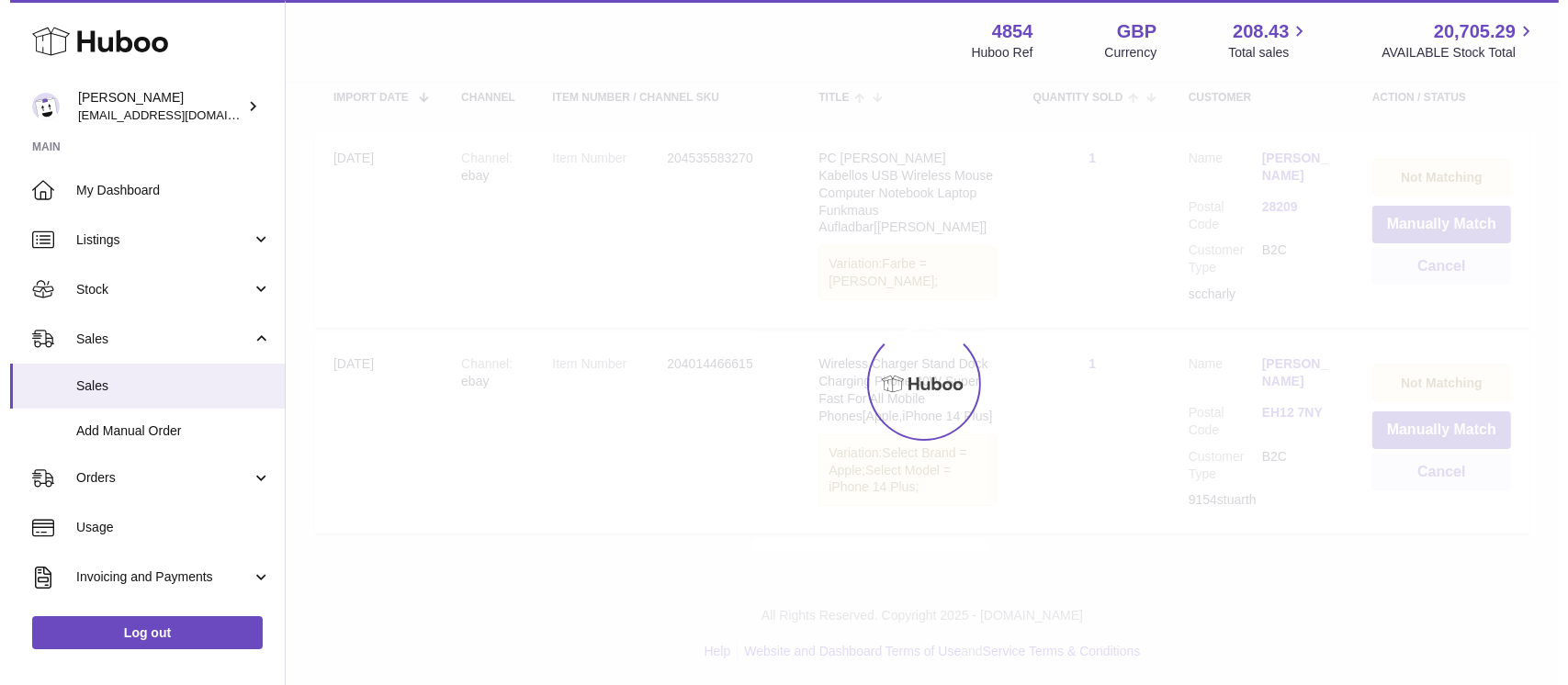
scroll to position [155, 0]
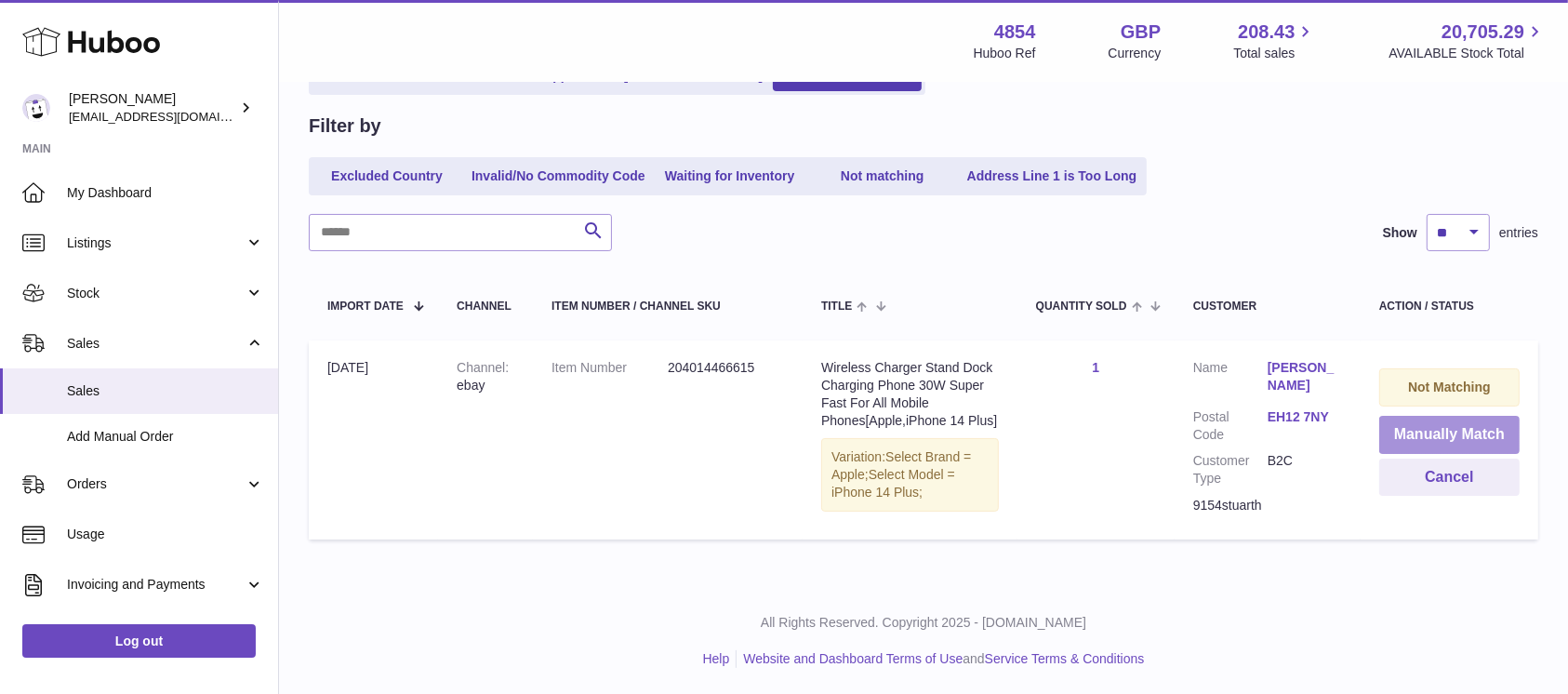
click at [1419, 432] on button "Manually Match" at bounding box center [1450, 434] width 140 height 38
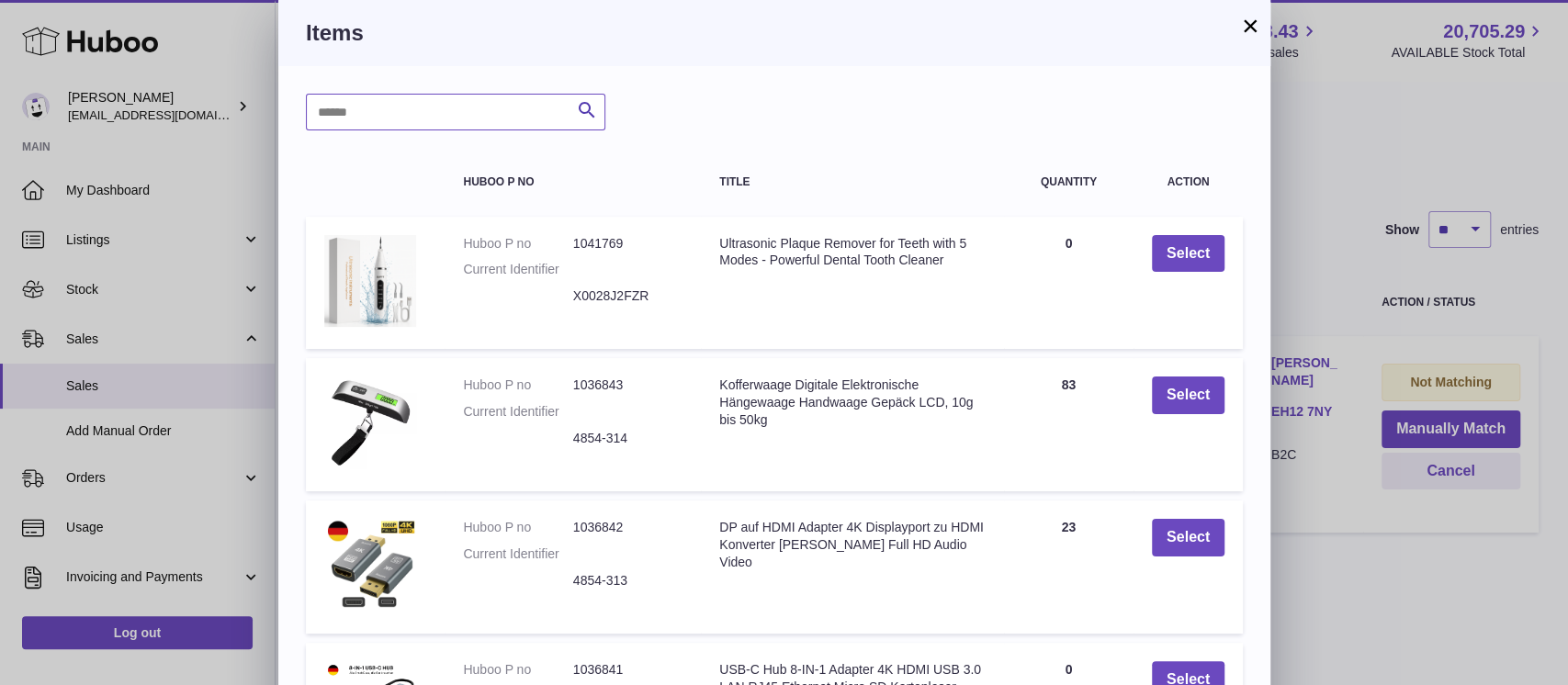
click at [408, 100] on input "text" at bounding box center [455, 111] width 300 height 37
type input "*****"
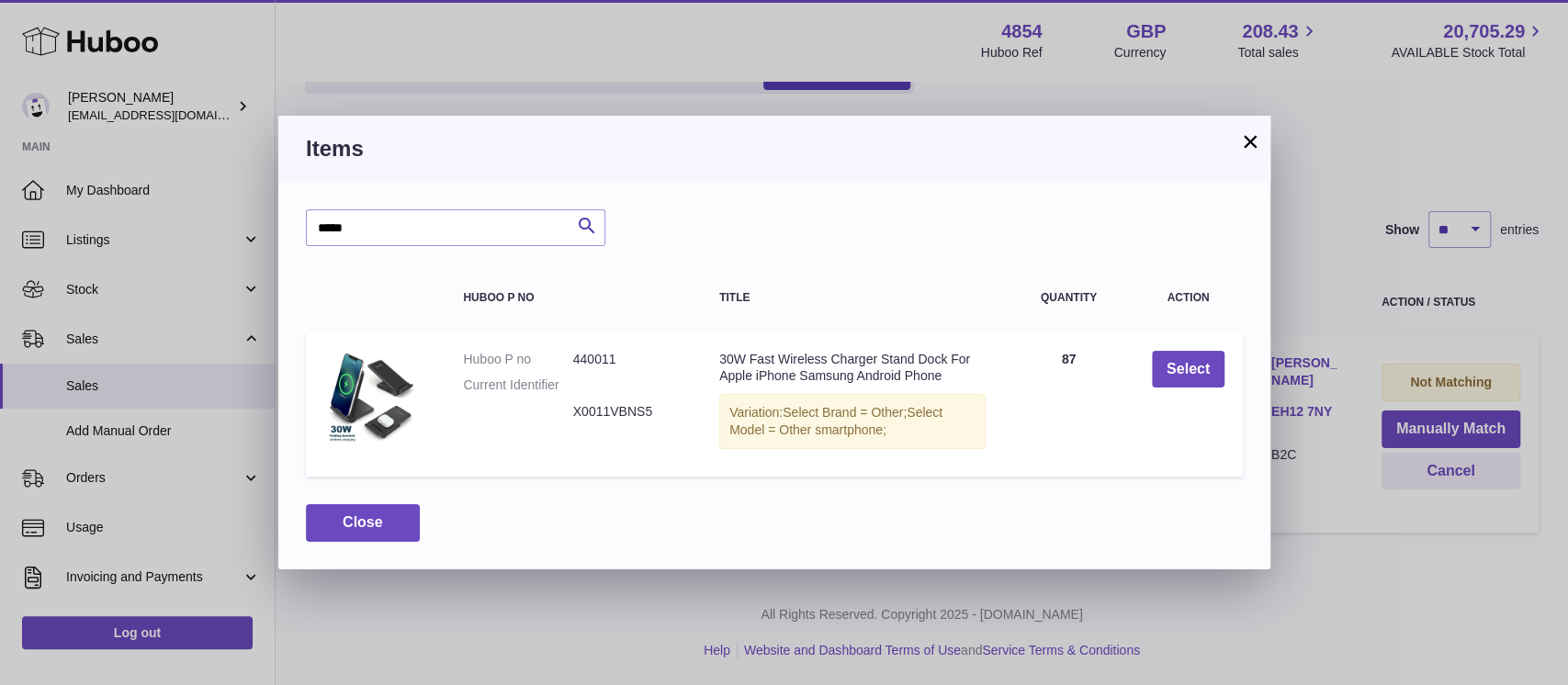
click at [1231, 364] on td "Select" at bounding box center [1188, 405] width 109 height 145
click at [1209, 364] on button "Select" at bounding box center [1187, 369] width 73 height 38
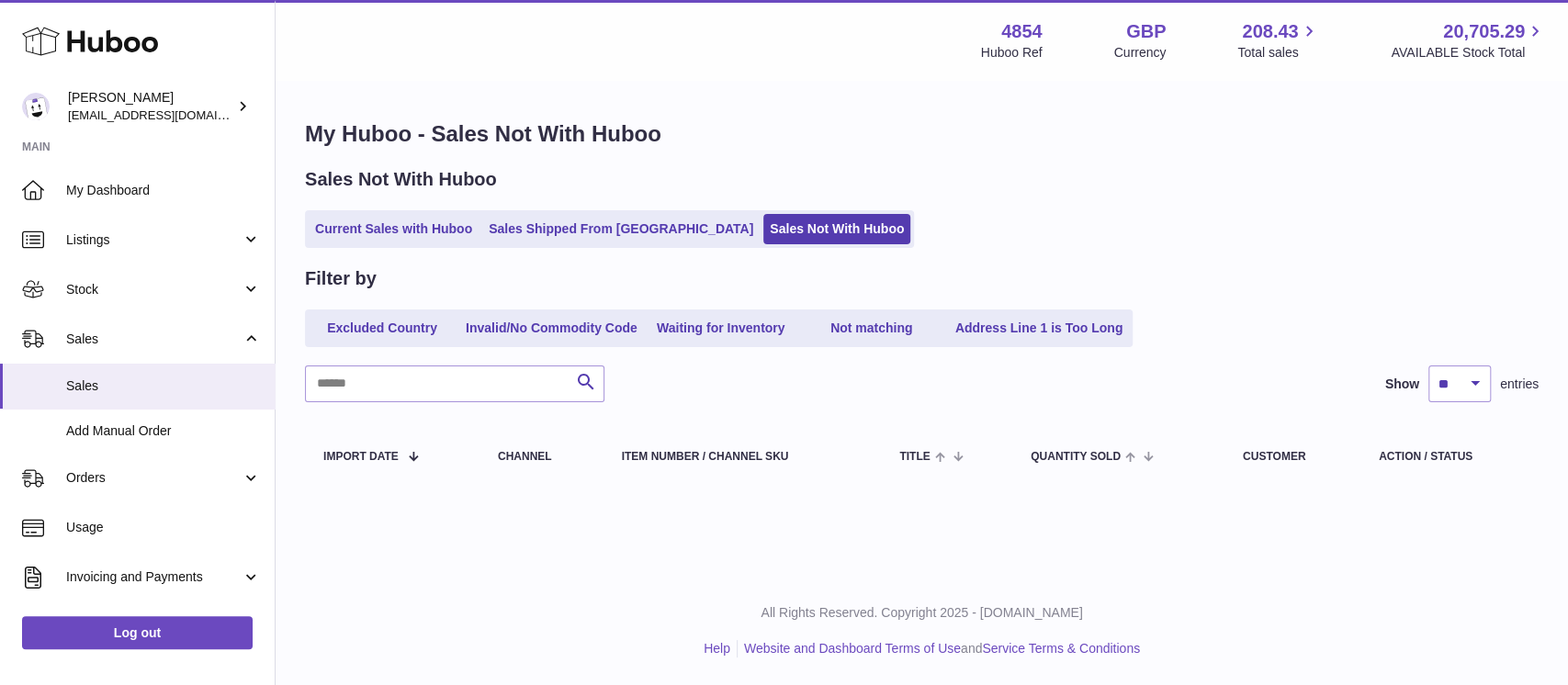
scroll to position [0, 0]
click at [395, 236] on link "Current Sales with Huboo" at bounding box center [393, 229] width 170 height 30
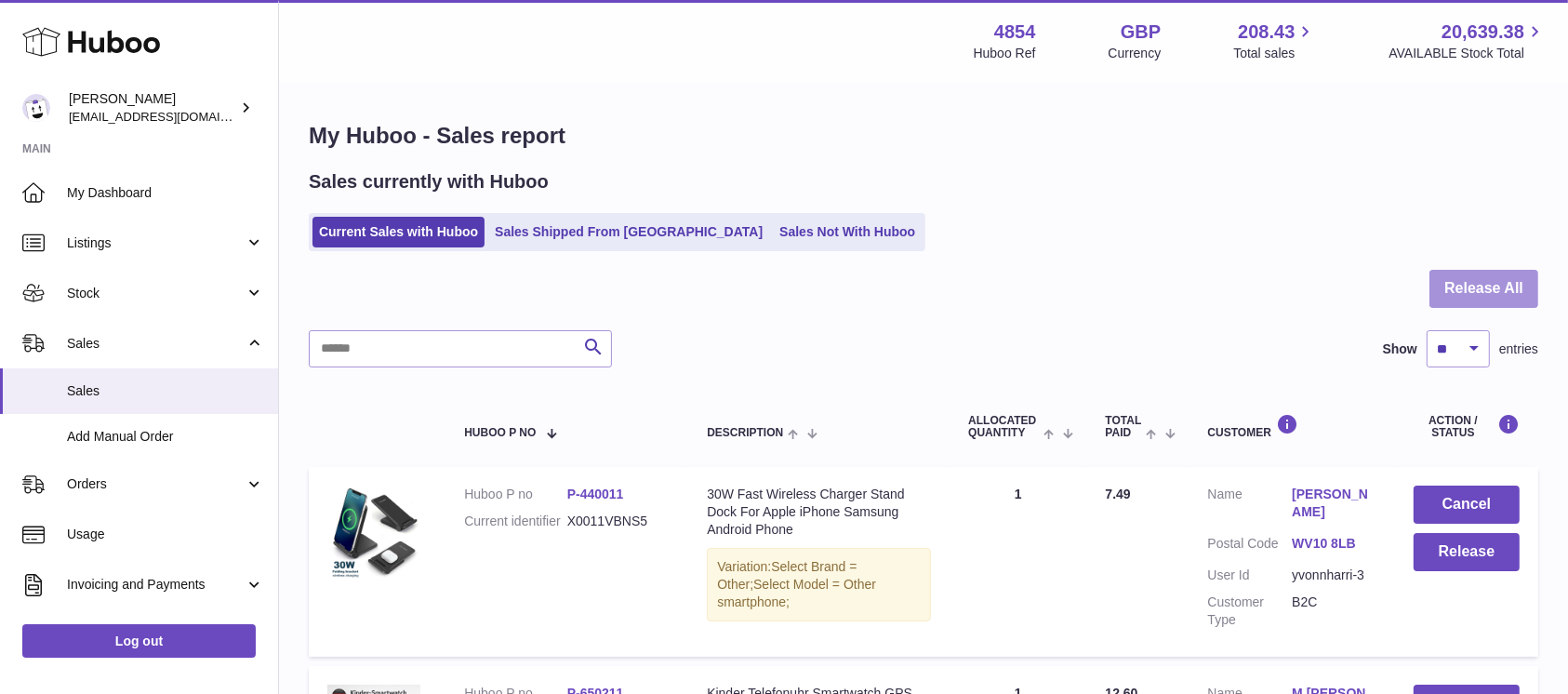
click at [1461, 273] on button "Release All" at bounding box center [1484, 288] width 109 height 38
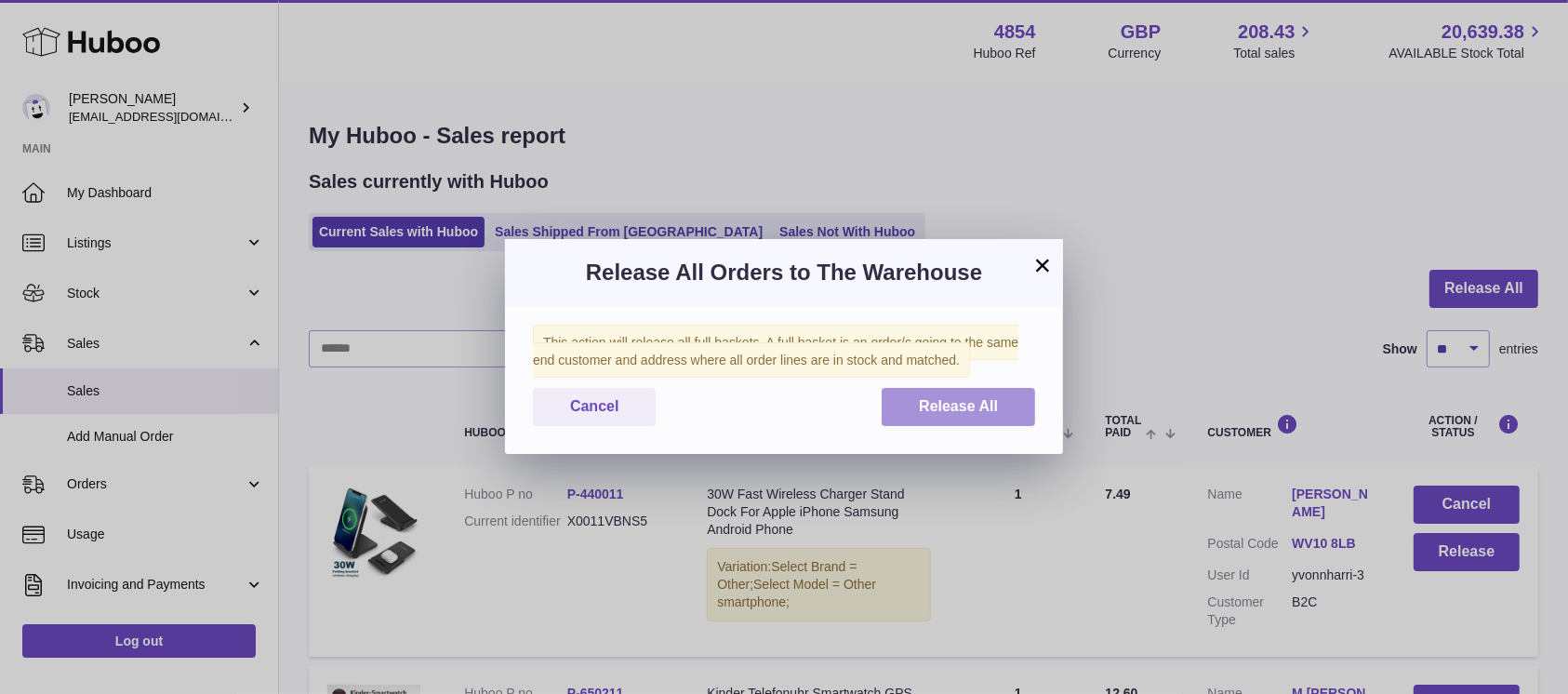
click at [918, 403] on button "Release All" at bounding box center [958, 407] width 154 height 38
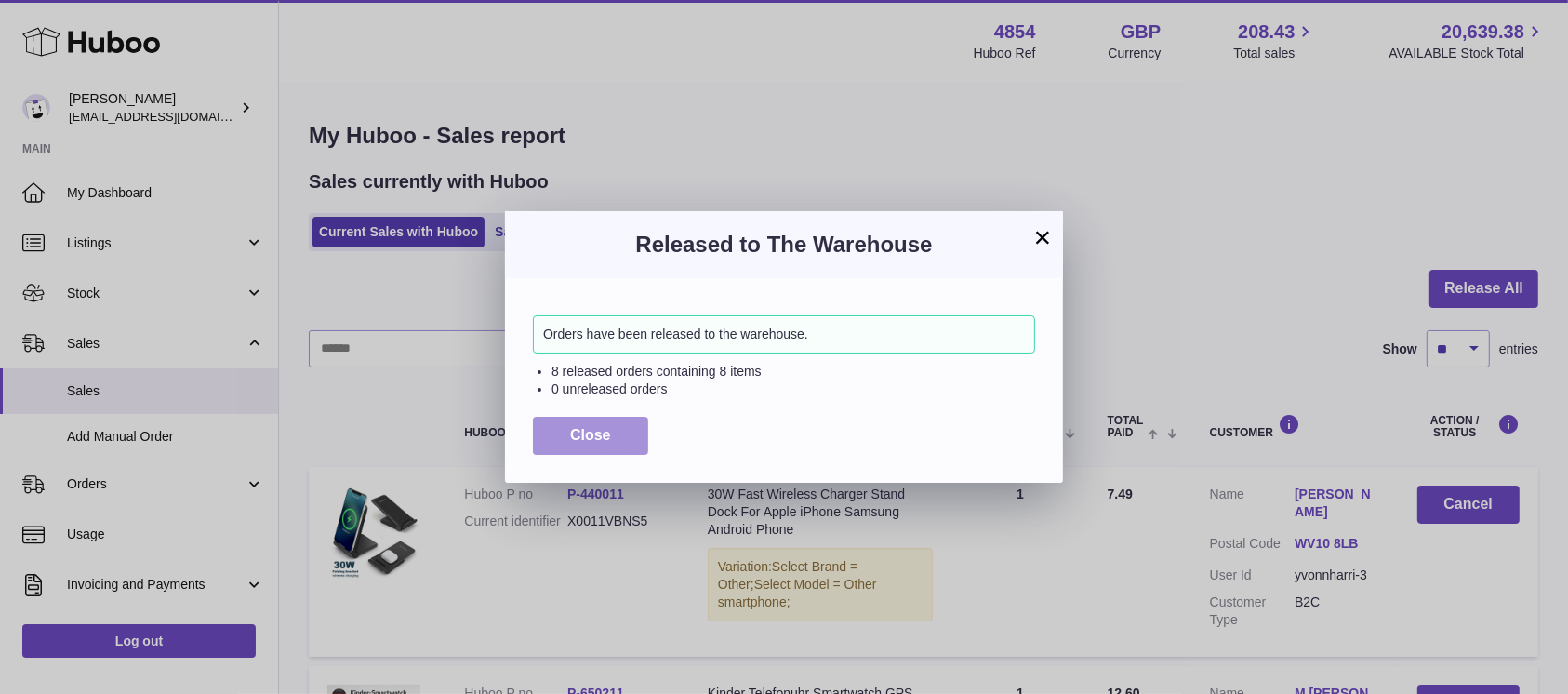
click at [583, 428] on span "Close" at bounding box center [590, 434] width 41 height 16
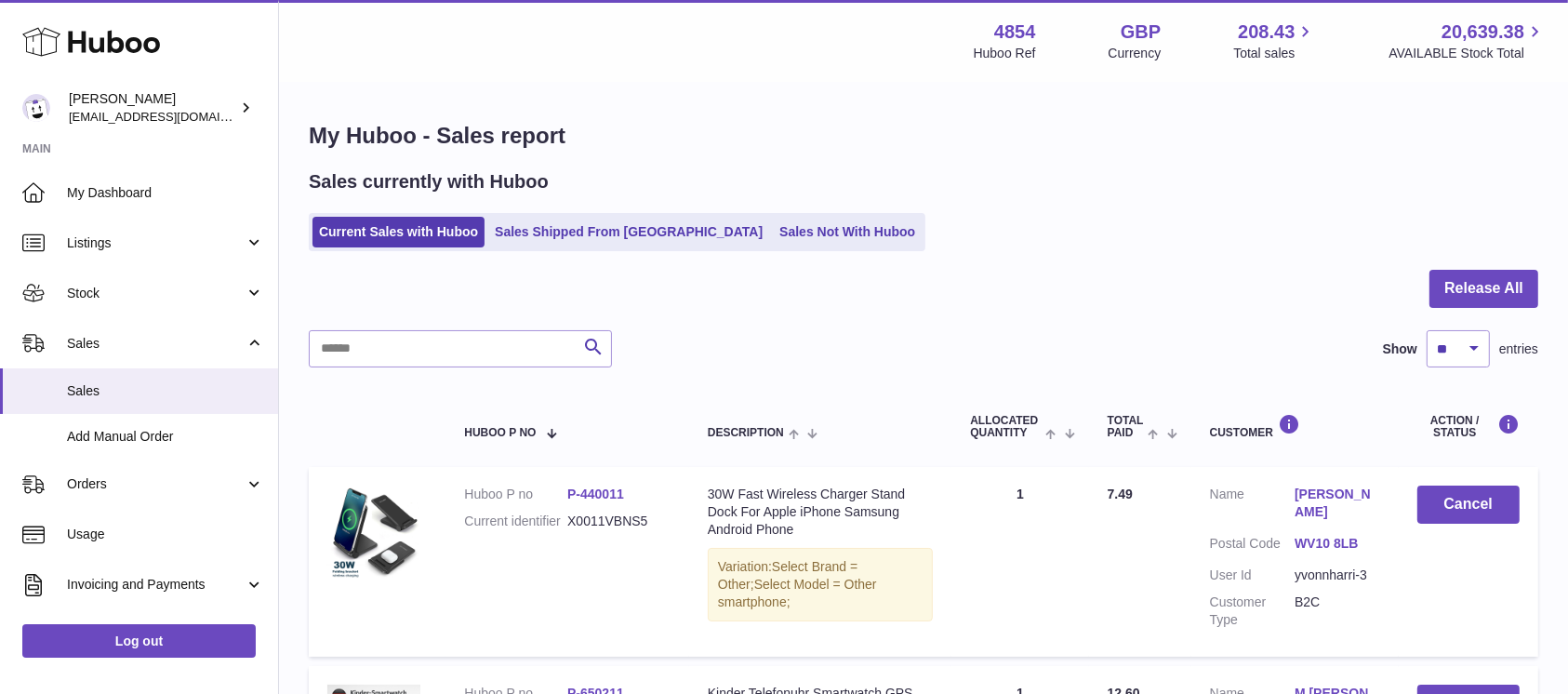
click at [773, 227] on link "Sales Not With Huboo" at bounding box center [847, 232] width 149 height 31
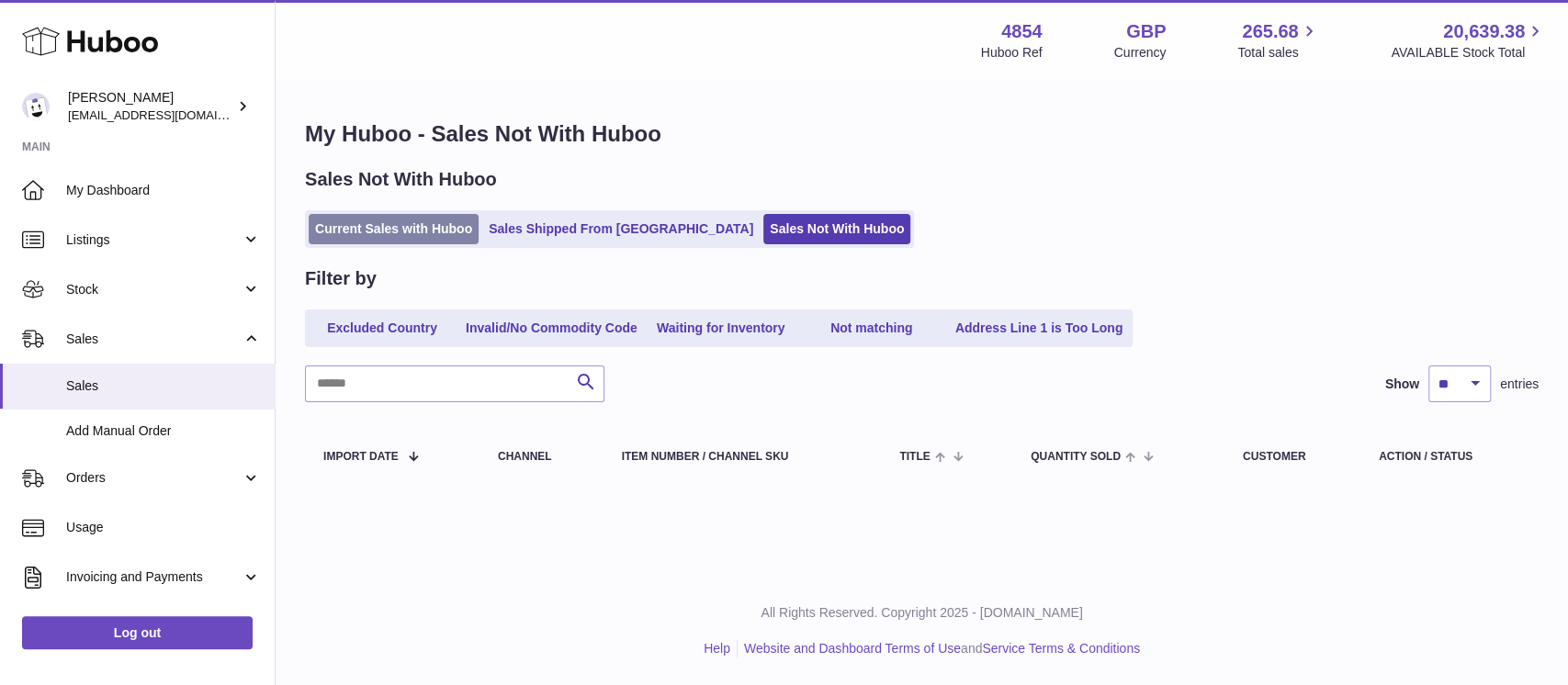
click at [445, 231] on link "Current Sales with Huboo" at bounding box center [393, 229] width 170 height 30
